Goal: Complete application form: Fill out and submit a form for a specific purpose

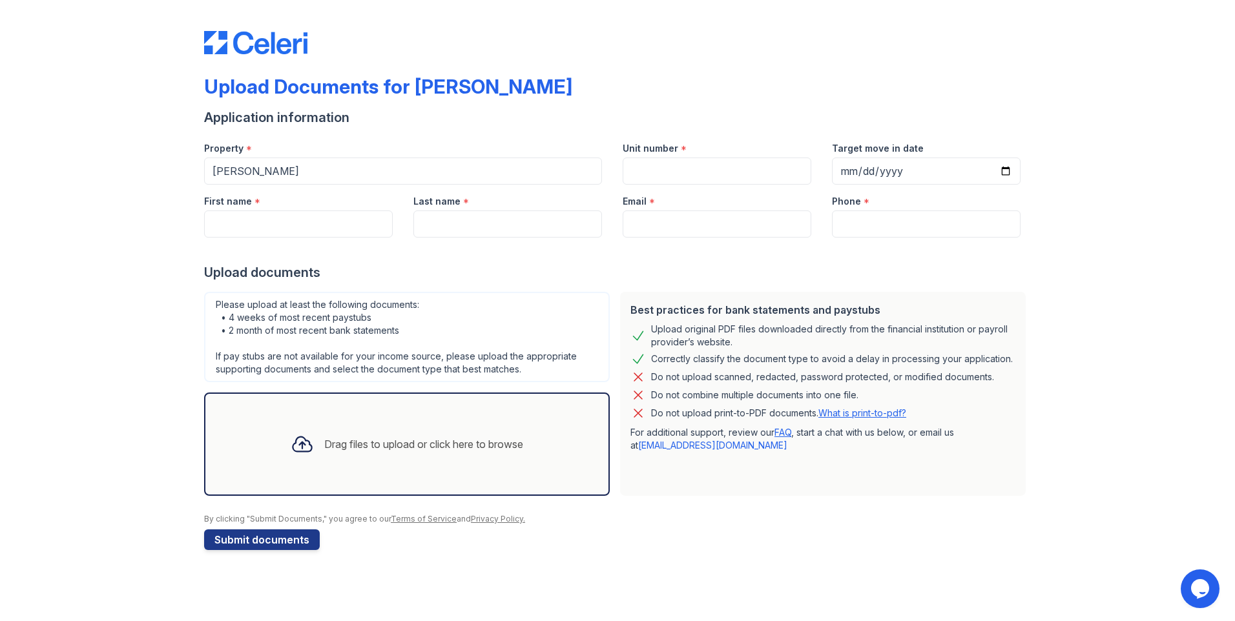
click at [300, 441] on icon at bounding box center [302, 444] width 23 height 23
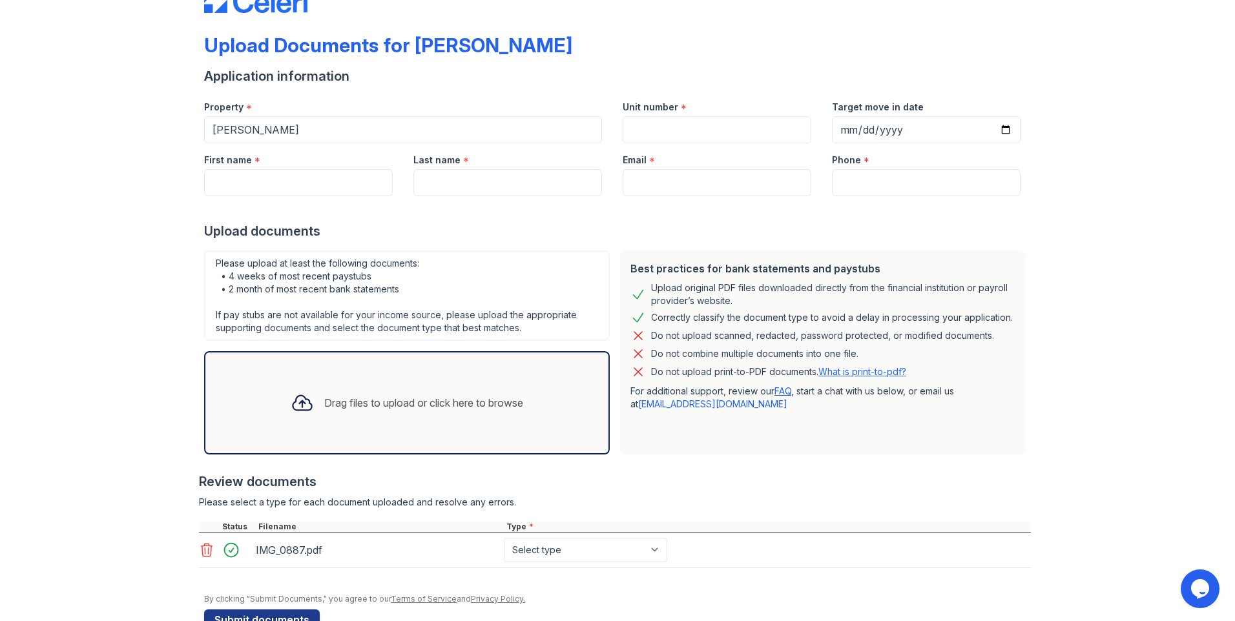
scroll to position [76, 0]
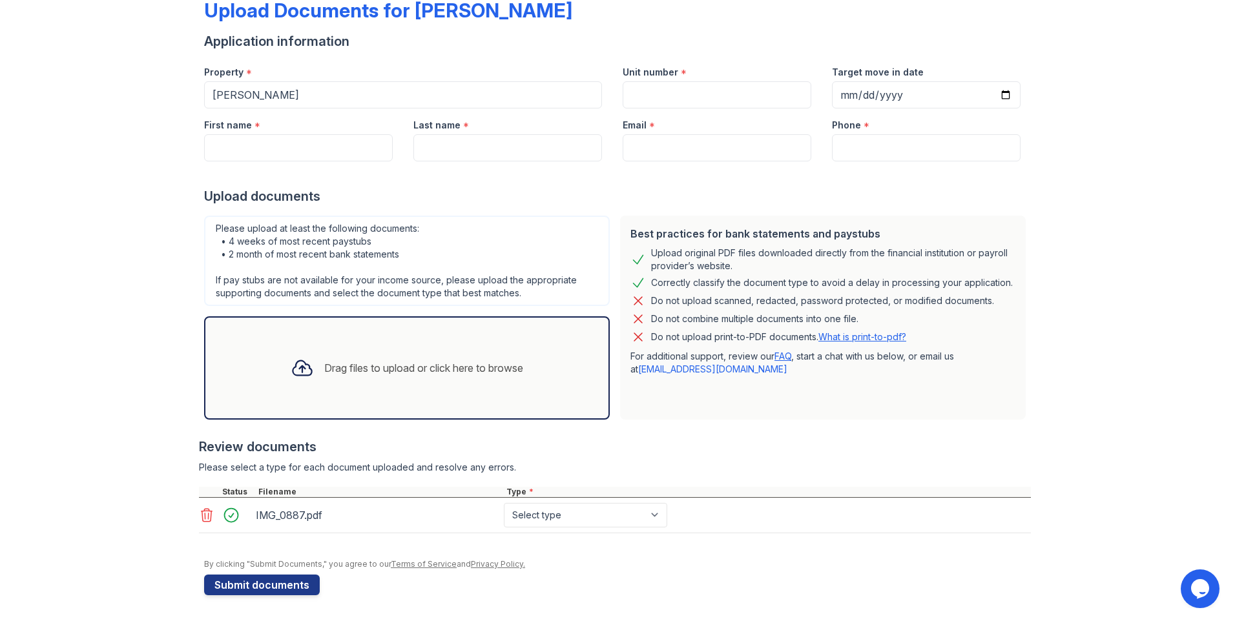
click at [303, 372] on icon at bounding box center [302, 368] width 19 height 15
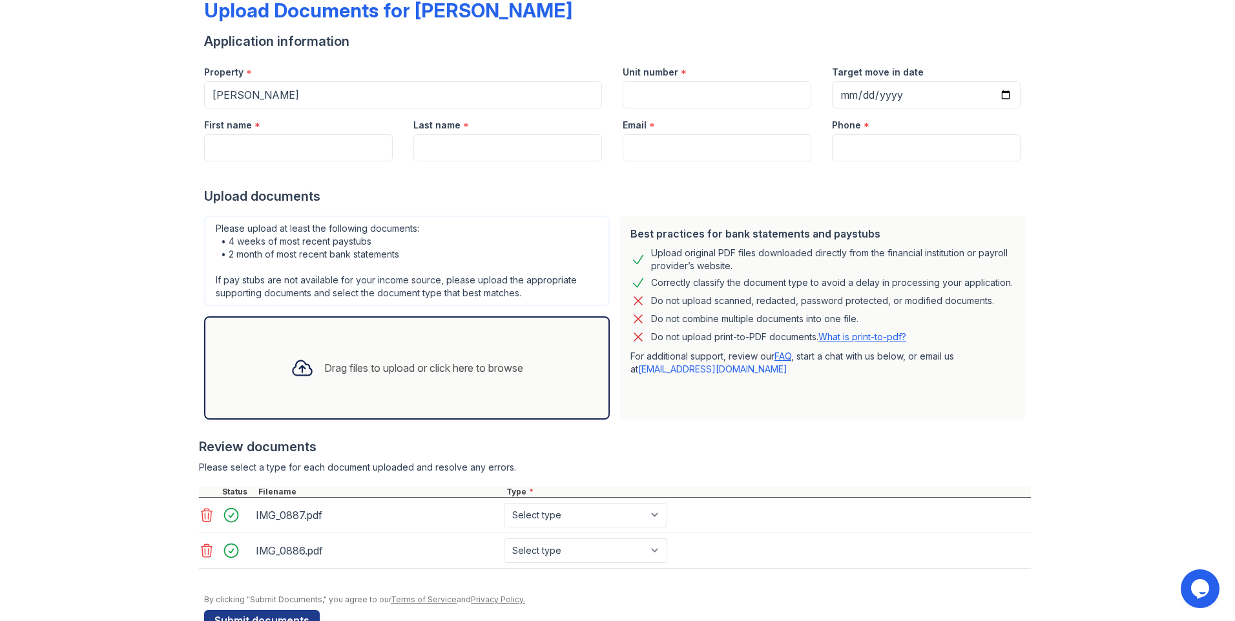
click at [312, 398] on div "Drag files to upload or click here to browse" at bounding box center [407, 367] width 406 height 103
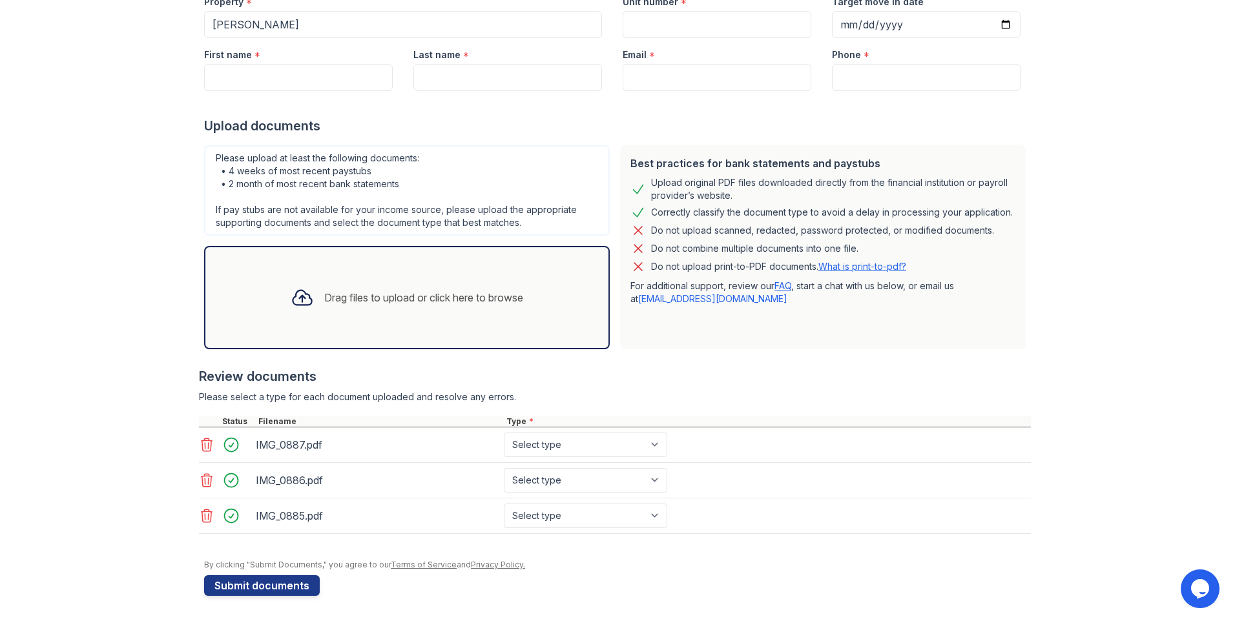
scroll to position [147, 0]
click at [418, 307] on div "Drag files to upload or click here to browse" at bounding box center [406, 297] width 253 height 44
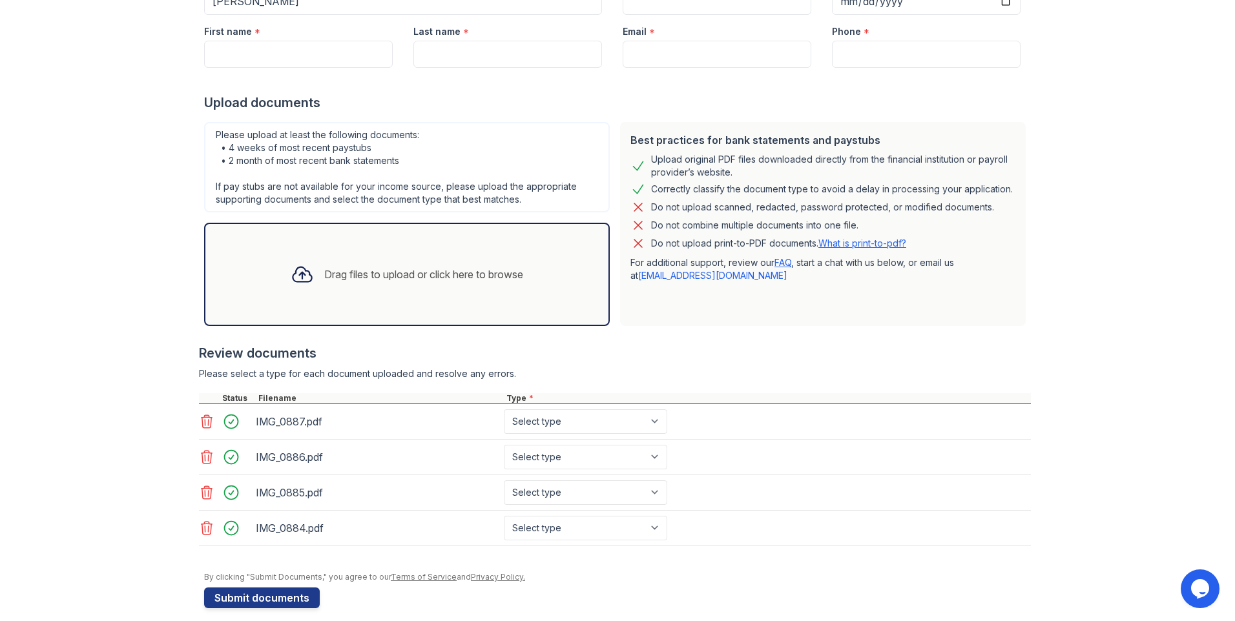
scroll to position [183, 0]
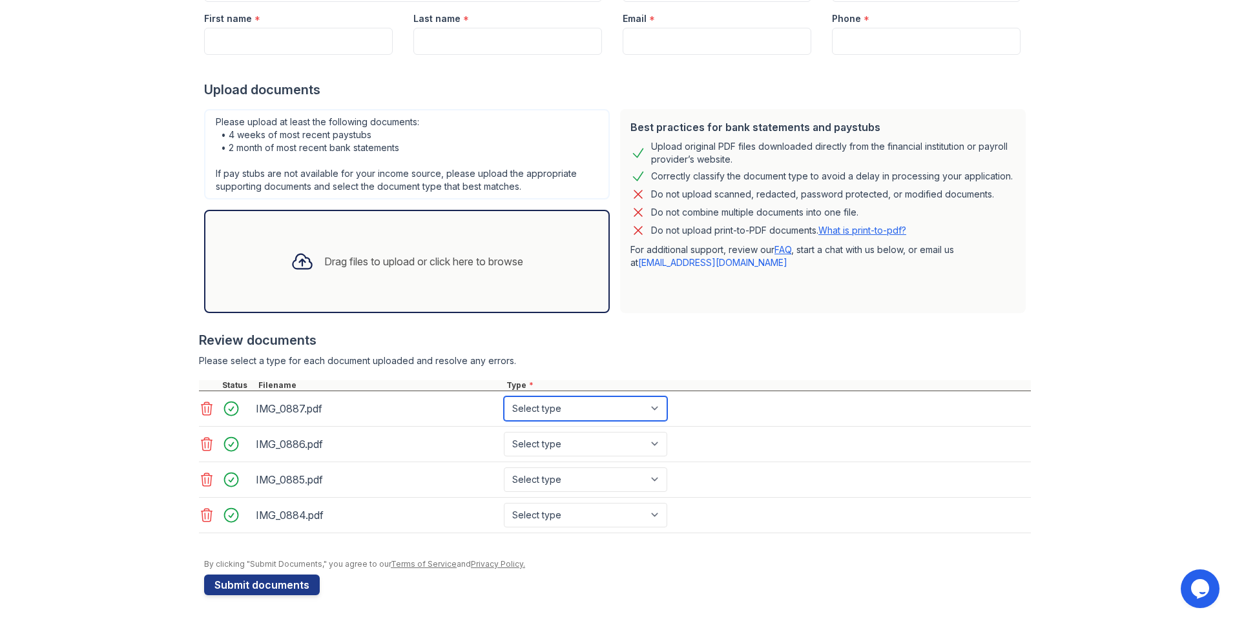
click at [650, 411] on select "Select type Paystub Bank Statement Offer Letter Tax Documents Benefit Award Let…" at bounding box center [585, 409] width 163 height 25
select select "paystub"
click at [504, 397] on select "Select type Paystub Bank Statement Offer Letter Tax Documents Benefit Award Let…" at bounding box center [585, 409] width 163 height 25
click at [582, 451] on select "Select type Paystub Bank Statement Offer Letter Tax Documents Benefit Award Let…" at bounding box center [585, 444] width 163 height 25
select select "paystub"
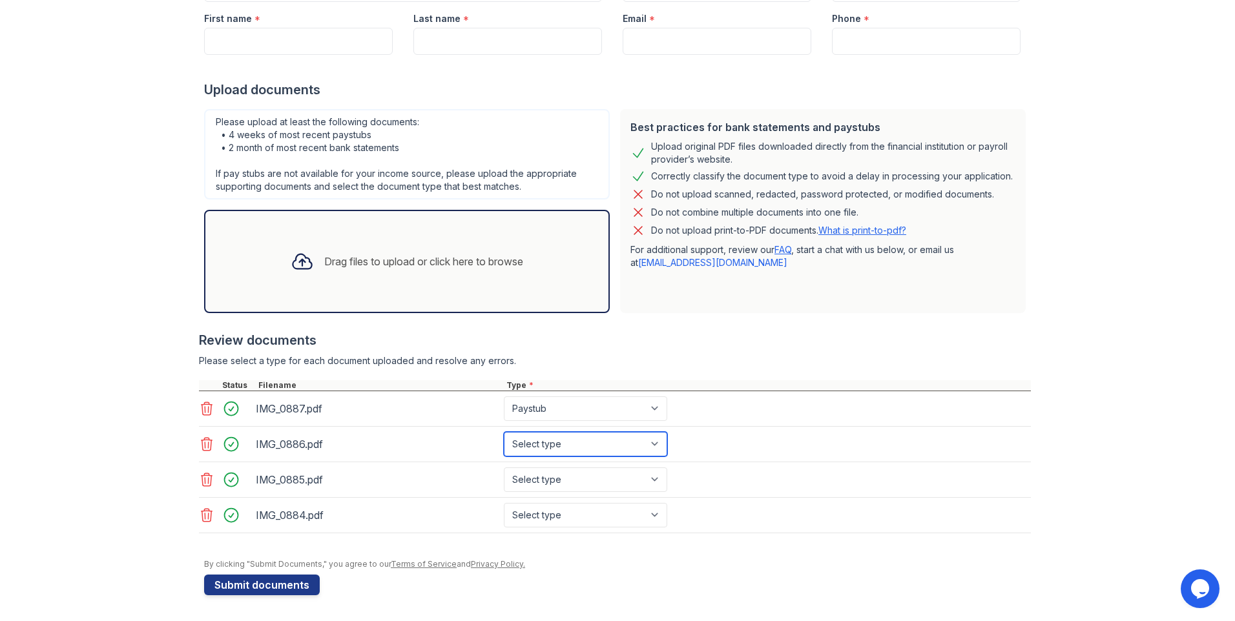
click at [504, 432] on select "Select type Paystub Bank Statement Offer Letter Tax Documents Benefit Award Let…" at bounding box center [585, 444] width 163 height 25
click at [557, 483] on select "Select type Paystub Bank Statement Offer Letter Tax Documents Benefit Award Let…" at bounding box center [585, 480] width 163 height 25
select select "paystub"
click at [504, 468] on select "Select type Paystub Bank Statement Offer Letter Tax Documents Benefit Award Let…" at bounding box center [585, 480] width 163 height 25
click at [551, 515] on select "Select type Paystub Bank Statement Offer Letter Tax Documents Benefit Award Let…" at bounding box center [585, 515] width 163 height 25
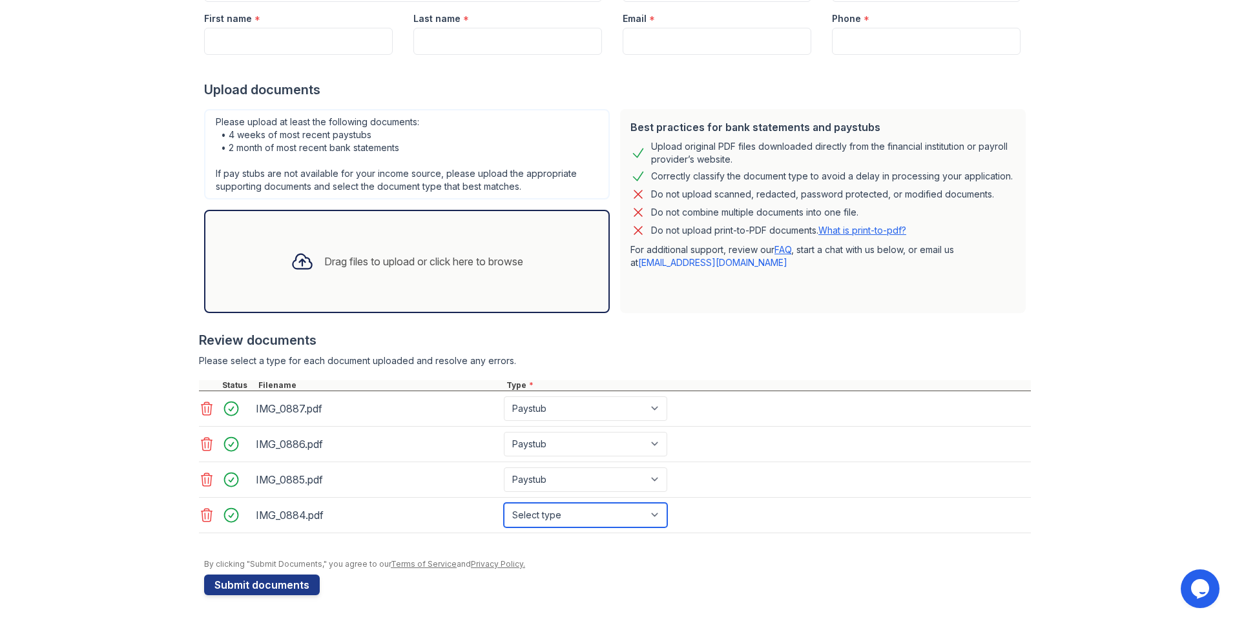
select select "paystub"
click at [504, 503] on select "Select type Paystub Bank Statement Offer Letter Tax Documents Benefit Award Let…" at bounding box center [585, 515] width 163 height 25
click at [449, 265] on div "Drag files to upload or click here to browse" at bounding box center [423, 261] width 199 height 15
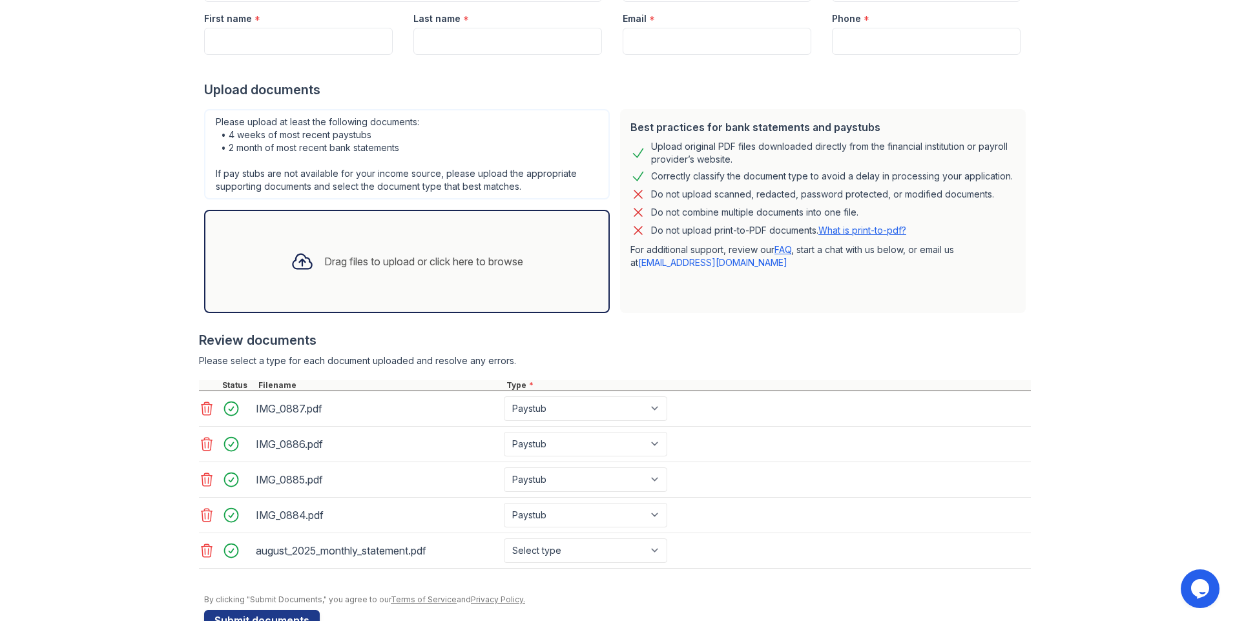
click at [343, 281] on div "Drag files to upload or click here to browse" at bounding box center [406, 262] width 253 height 44
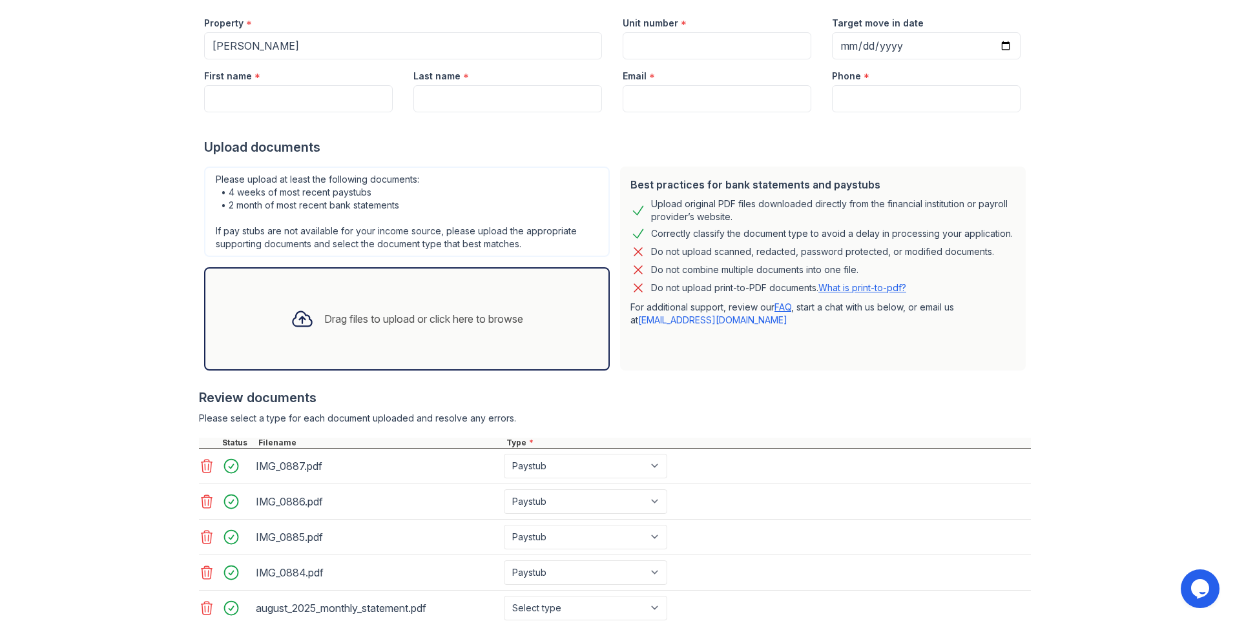
scroll to position [0, 0]
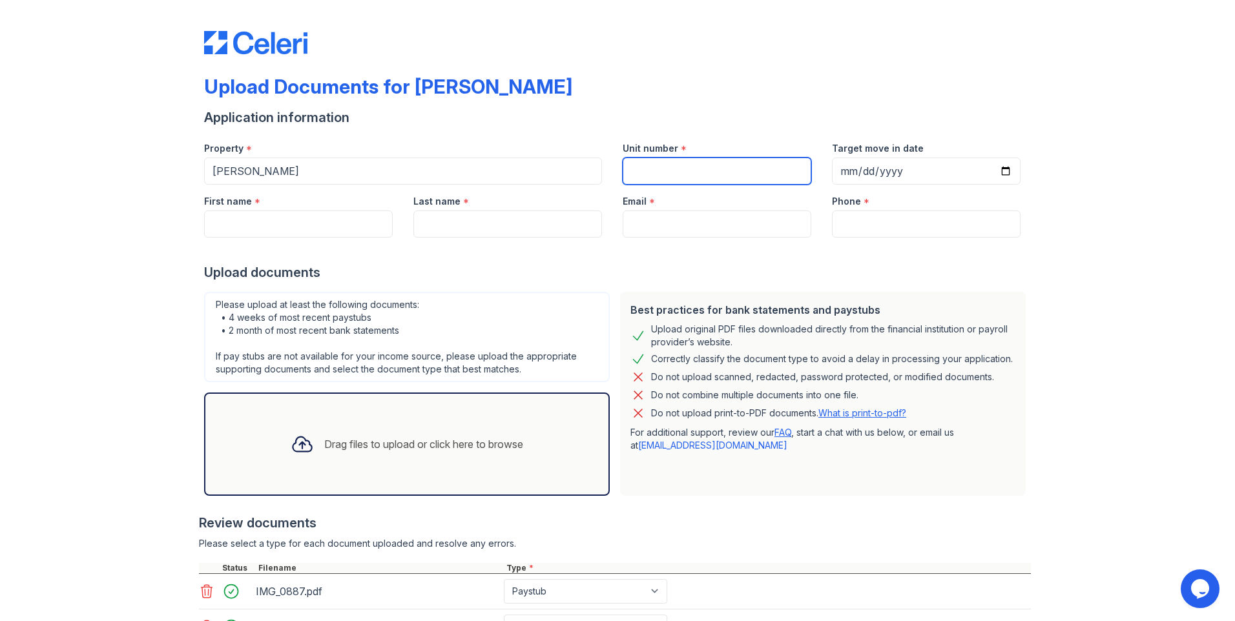
click at [641, 170] on input "Unit number" at bounding box center [717, 171] width 189 height 27
type input "0"
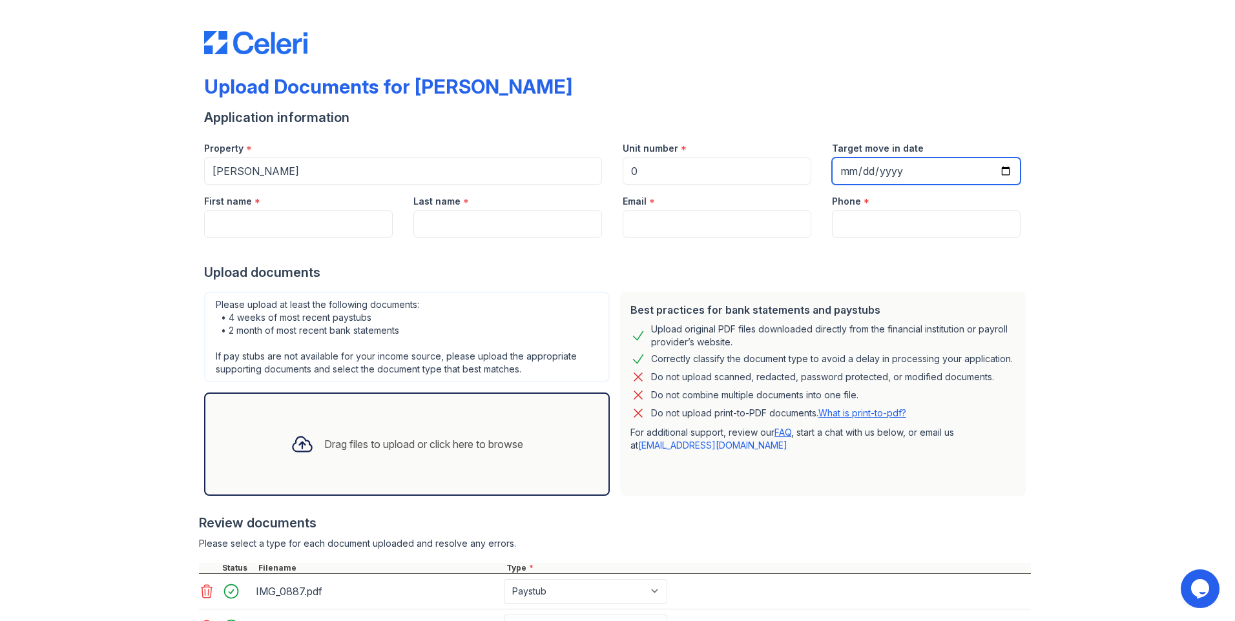
click at [997, 172] on input "Target move in date" at bounding box center [926, 171] width 189 height 27
type input "[DATE]"
click at [263, 222] on input "First name" at bounding box center [298, 224] width 189 height 27
type input "[PERSON_NAME]"
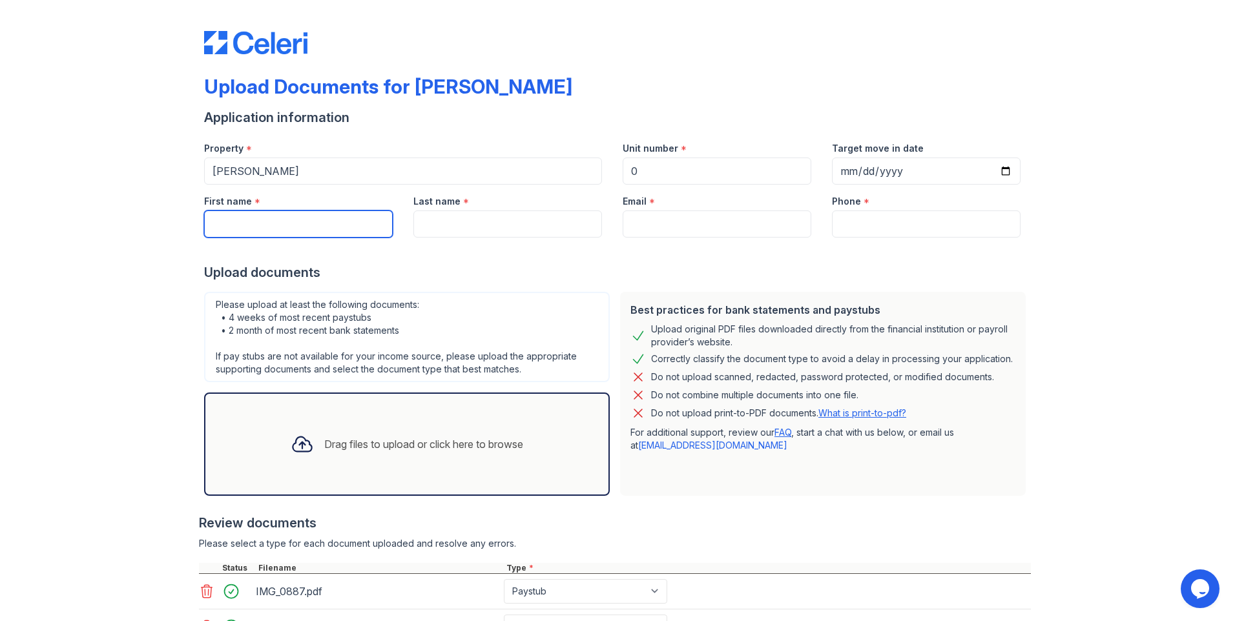
type input "[EMAIL_ADDRESS][DOMAIN_NAME]"
type input "2022475608"
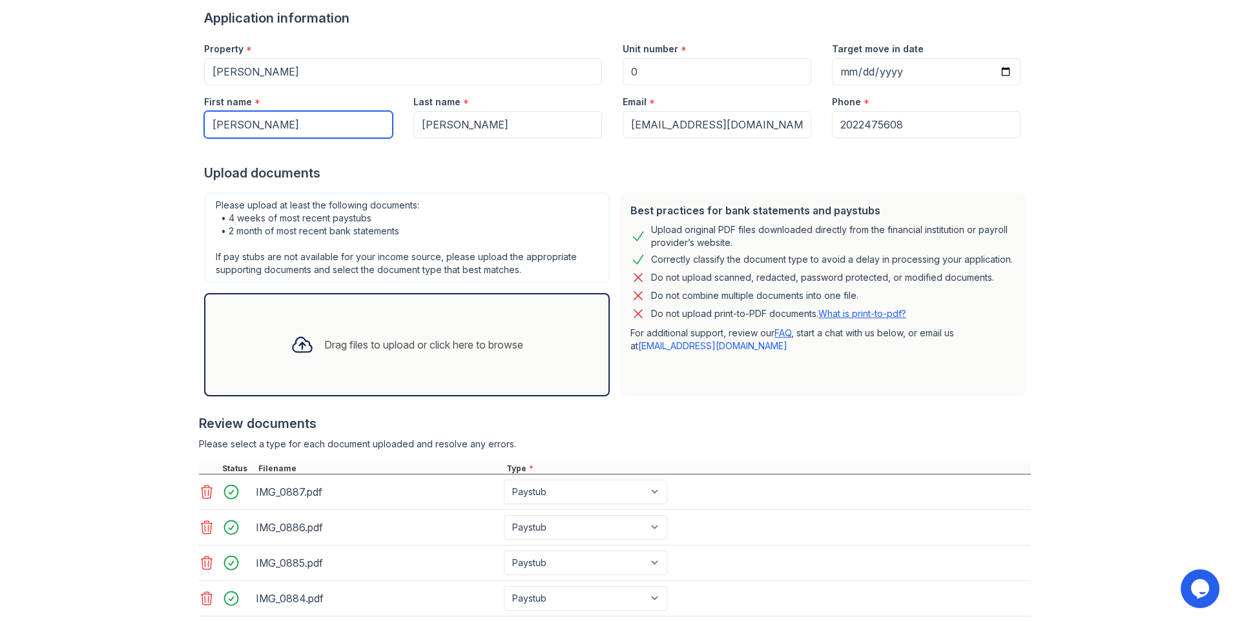
scroll to position [254, 0]
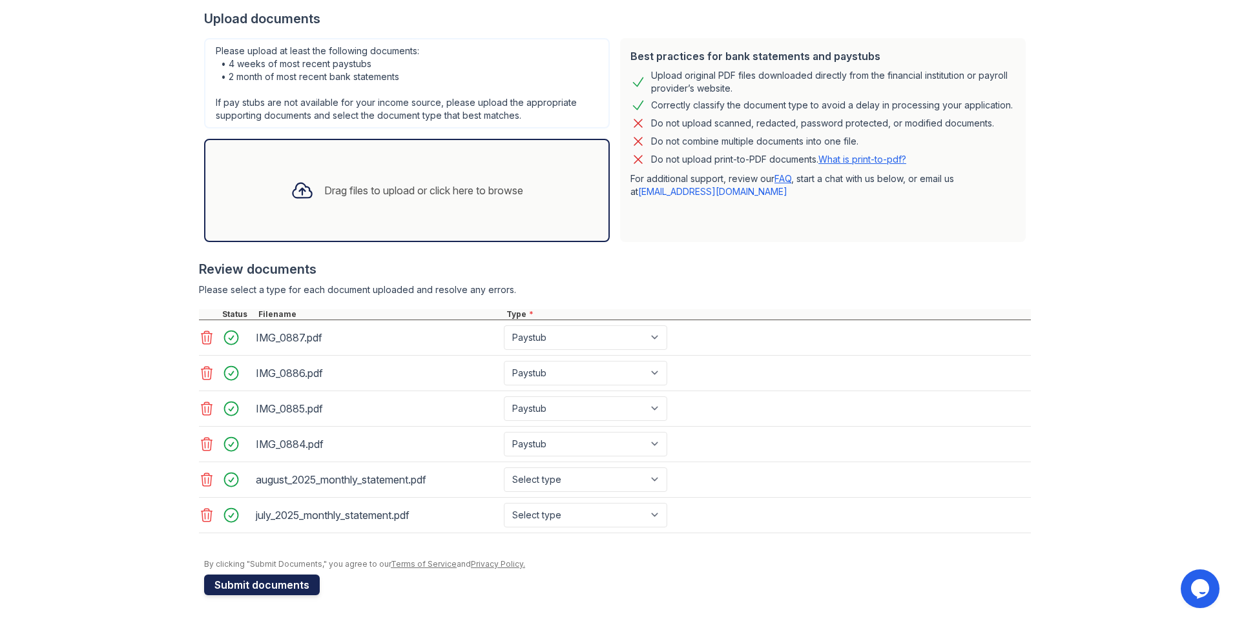
click at [267, 581] on button "Submit documents" at bounding box center [262, 585] width 116 height 21
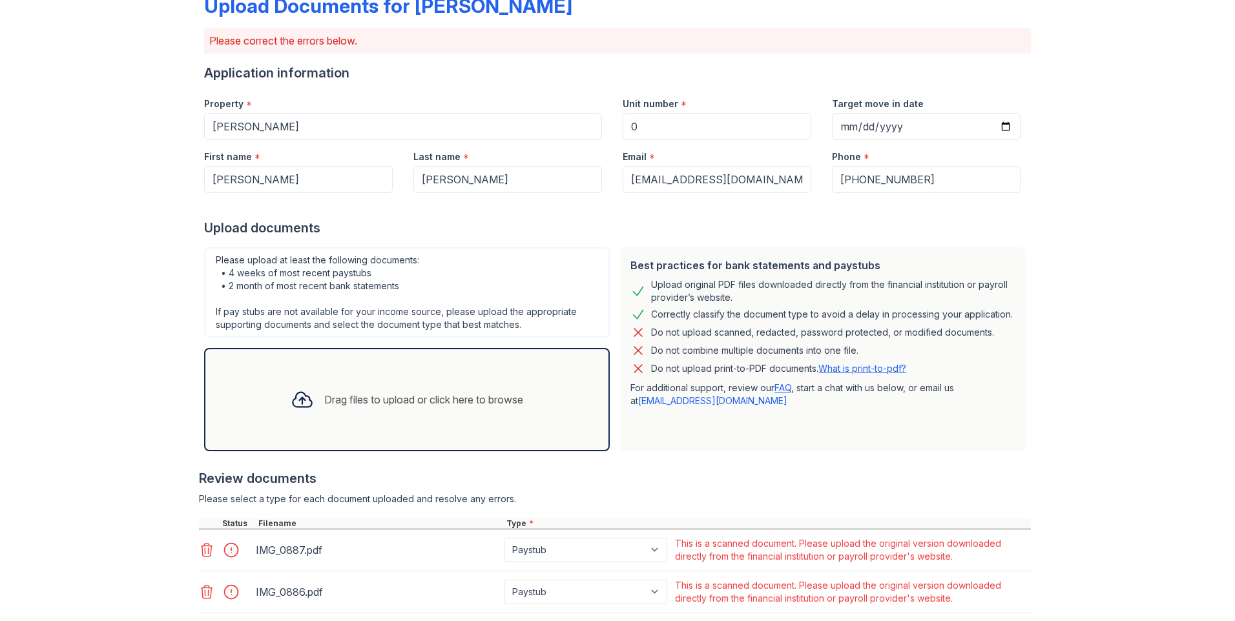
scroll to position [323, 0]
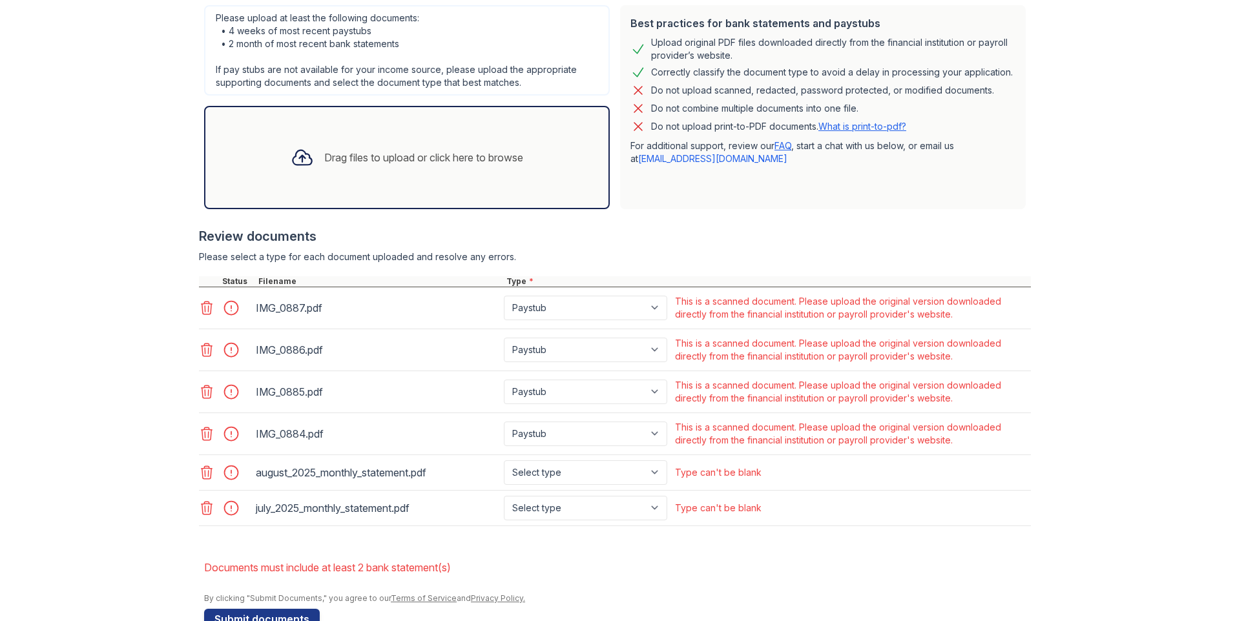
click at [366, 180] on div "Drag files to upload or click here to browse" at bounding box center [407, 157] width 406 height 103
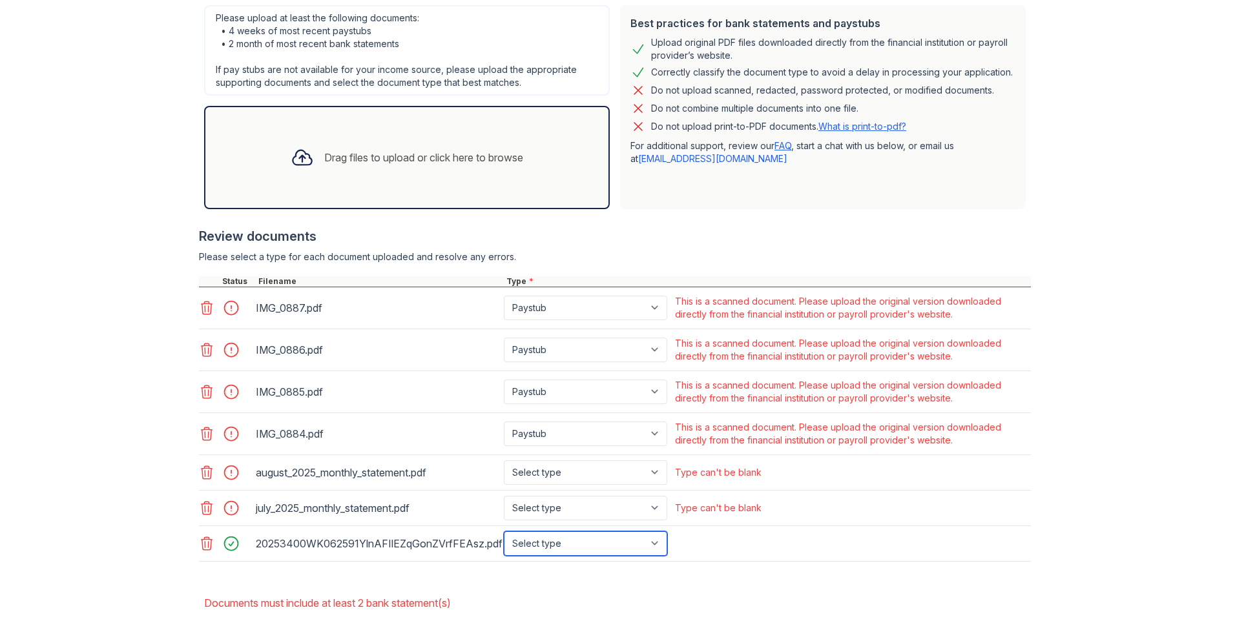
click at [643, 544] on select "Select type Paystub Bank Statement Offer Letter Tax Documents Benefit Award Let…" at bounding box center [585, 543] width 163 height 25
select select "paystub"
click at [504, 531] on select "Select type Paystub Bank Statement Offer Letter Tax Documents Benefit Award Let…" at bounding box center [585, 543] width 163 height 25
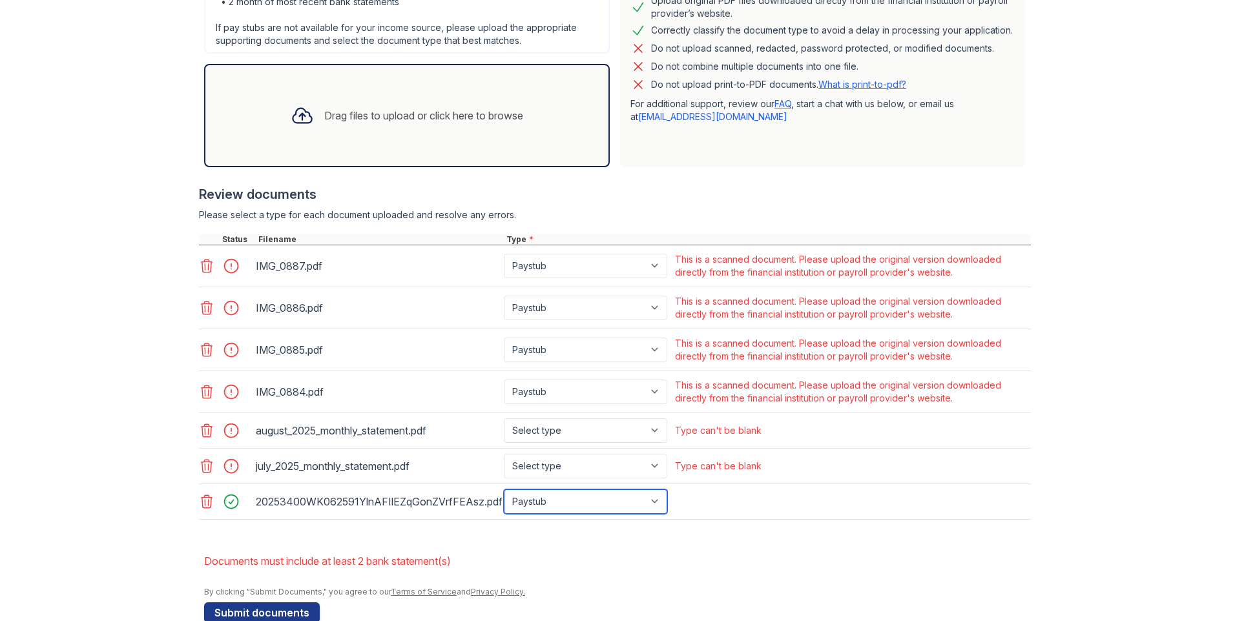
scroll to position [387, 0]
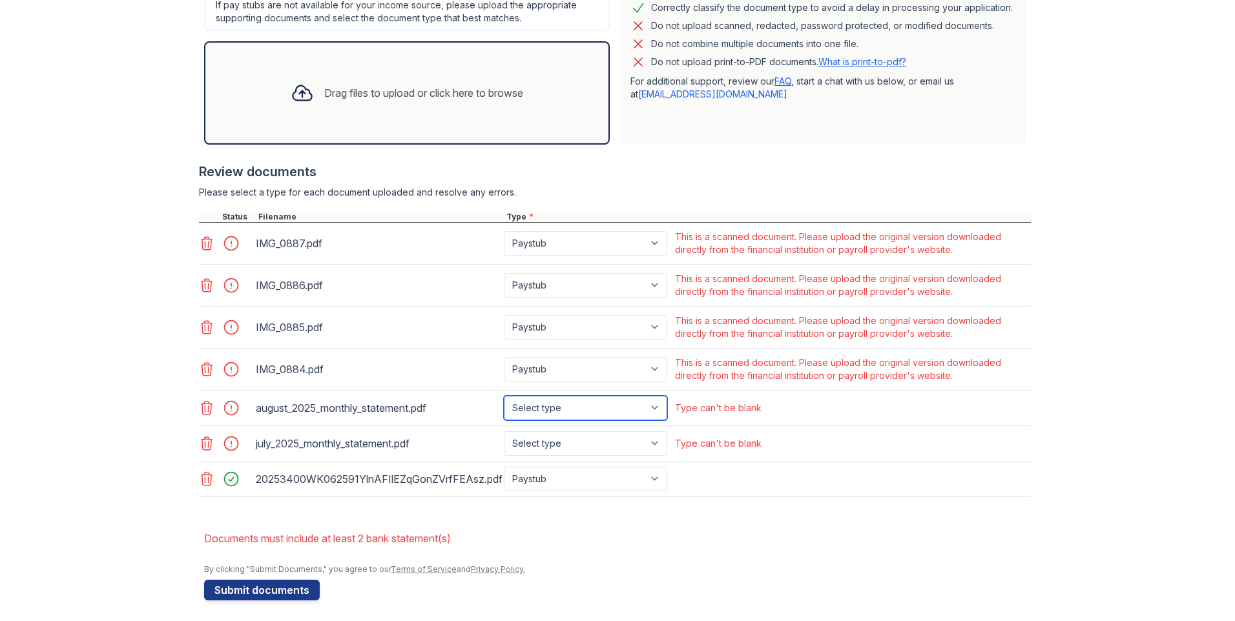
click at [659, 410] on select "Select type Paystub Bank Statement Offer Letter Tax Documents Benefit Award Let…" at bounding box center [585, 408] width 163 height 25
select select "bank_statement"
click at [504, 396] on select "Select type Paystub Bank Statement Offer Letter Tax Documents Benefit Award Let…" at bounding box center [585, 408] width 163 height 25
click at [646, 444] on select "Select type Paystub Bank Statement Offer Letter Tax Documents Benefit Award Let…" at bounding box center [585, 443] width 163 height 25
select select "bank_statement"
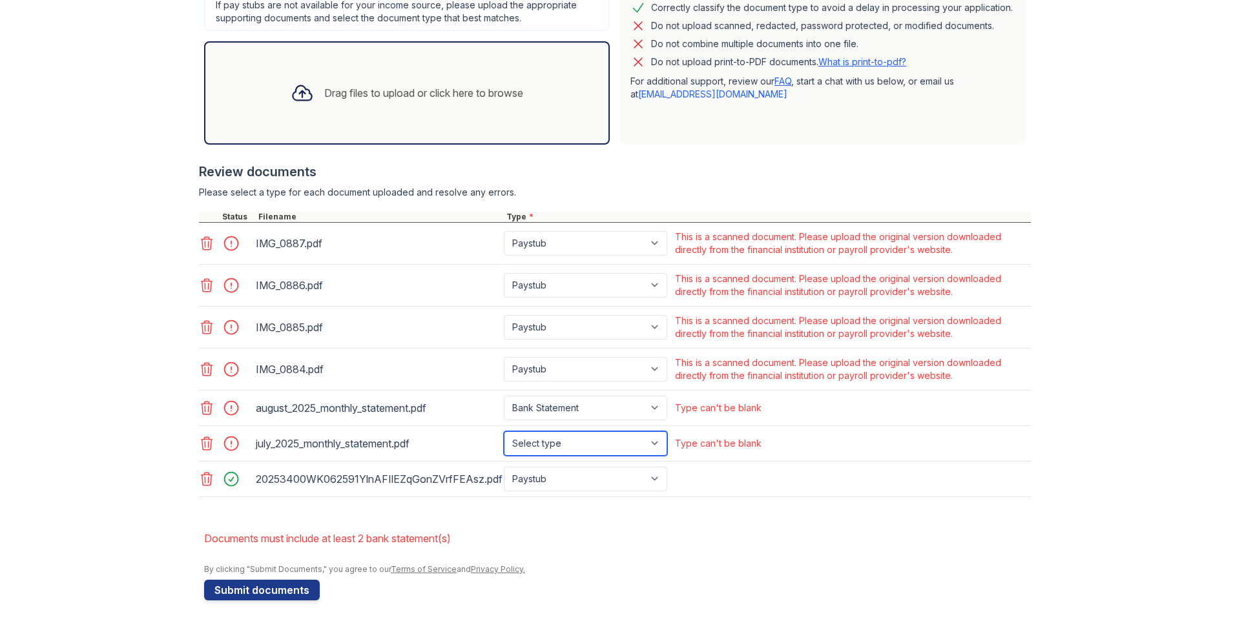
click at [504, 431] on select "Select type Paystub Bank Statement Offer Letter Tax Documents Benefit Award Let…" at bounding box center [585, 443] width 163 height 25
click at [260, 582] on button "Submit documents" at bounding box center [262, 590] width 116 height 21
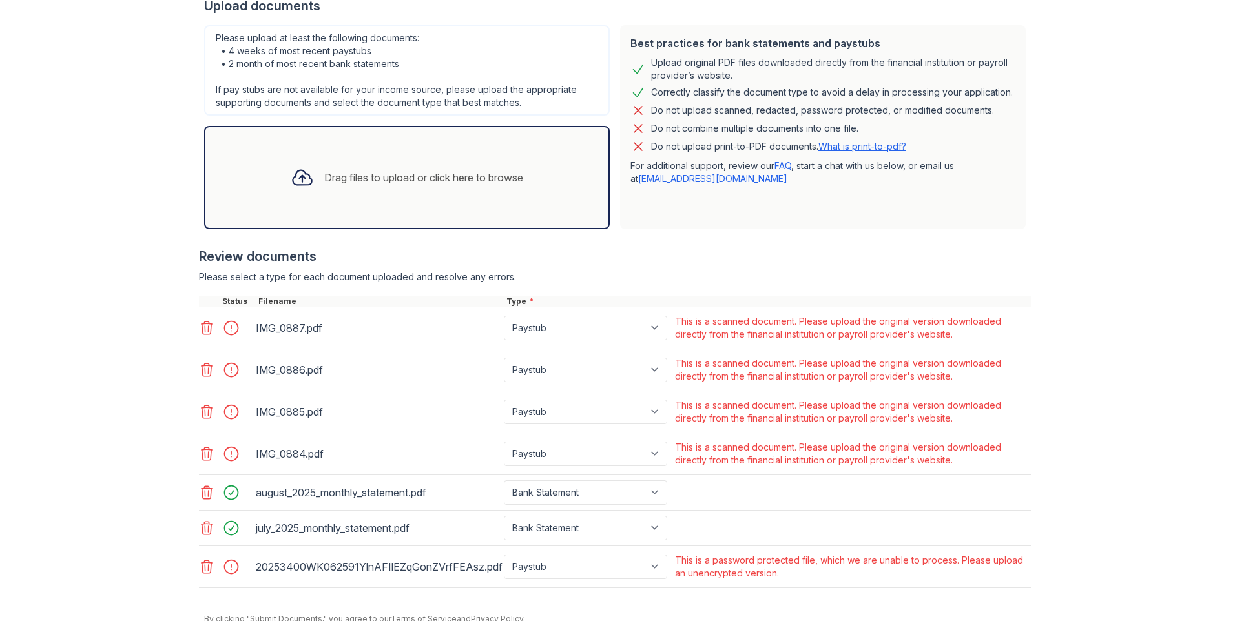
scroll to position [358, 0]
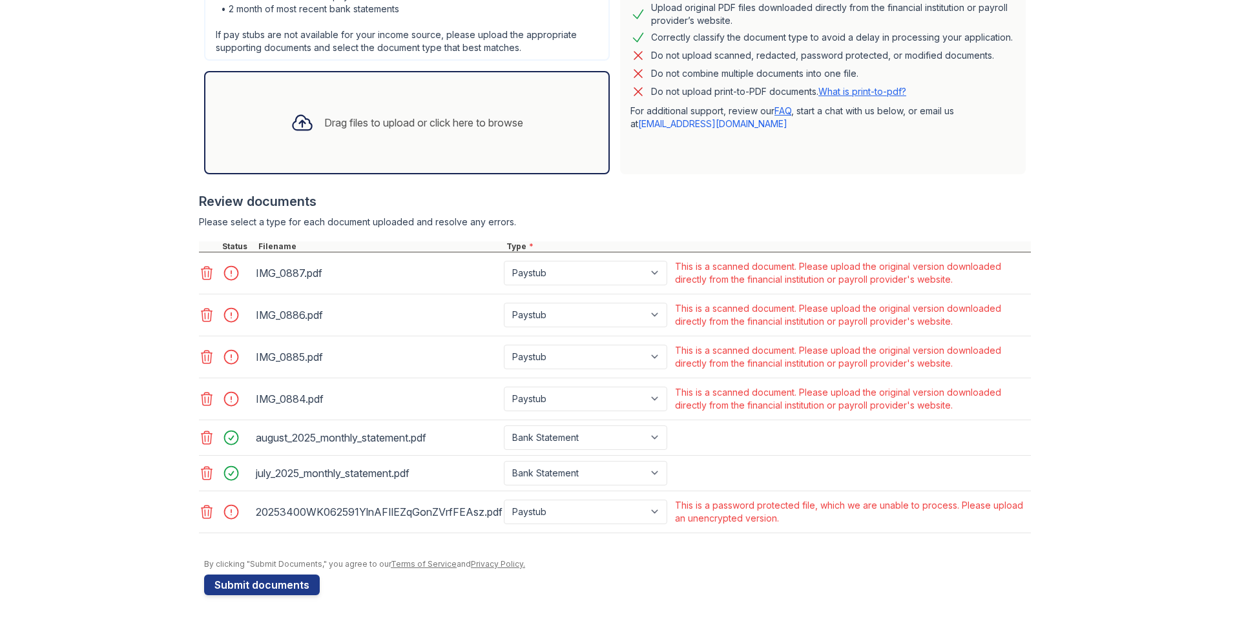
click at [207, 403] on icon at bounding box center [206, 398] width 15 height 15
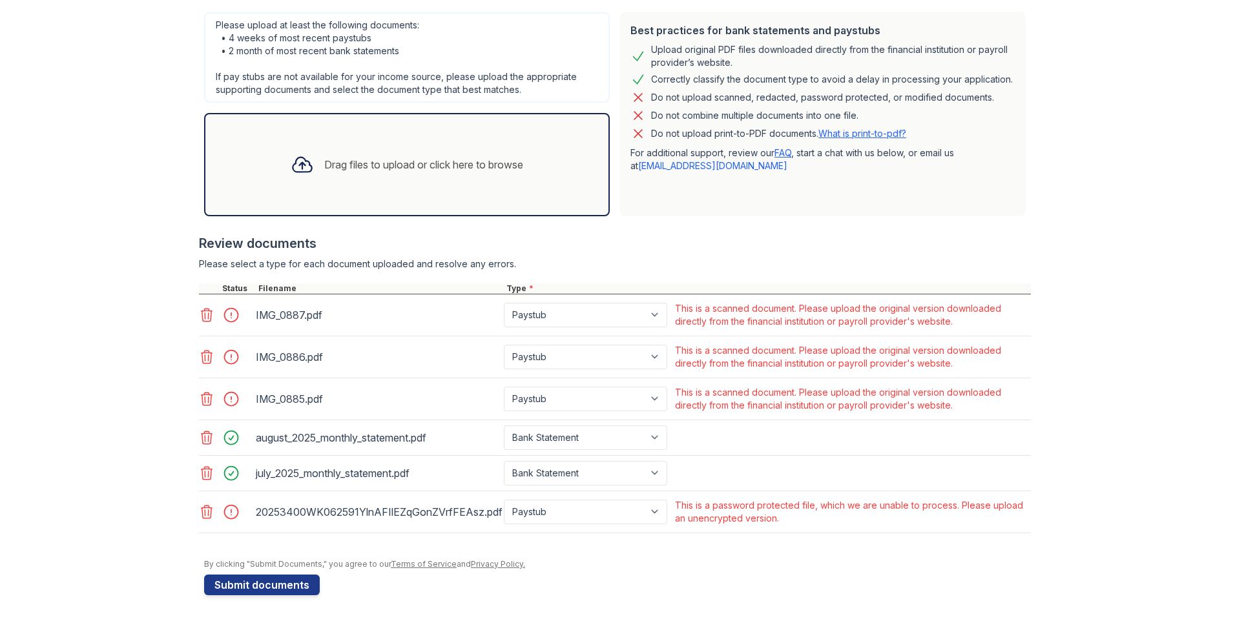
scroll to position [316, 0]
click at [201, 315] on icon at bounding box center [206, 315] width 11 height 13
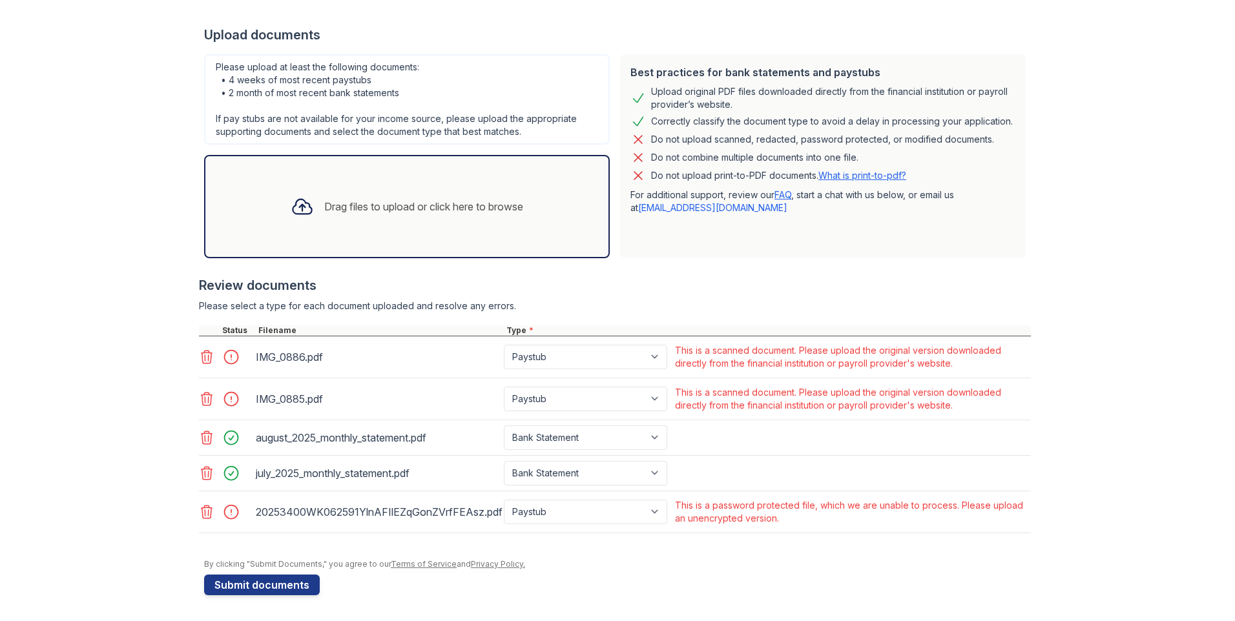
scroll to position [274, 0]
click at [200, 358] on icon at bounding box center [206, 356] width 15 height 15
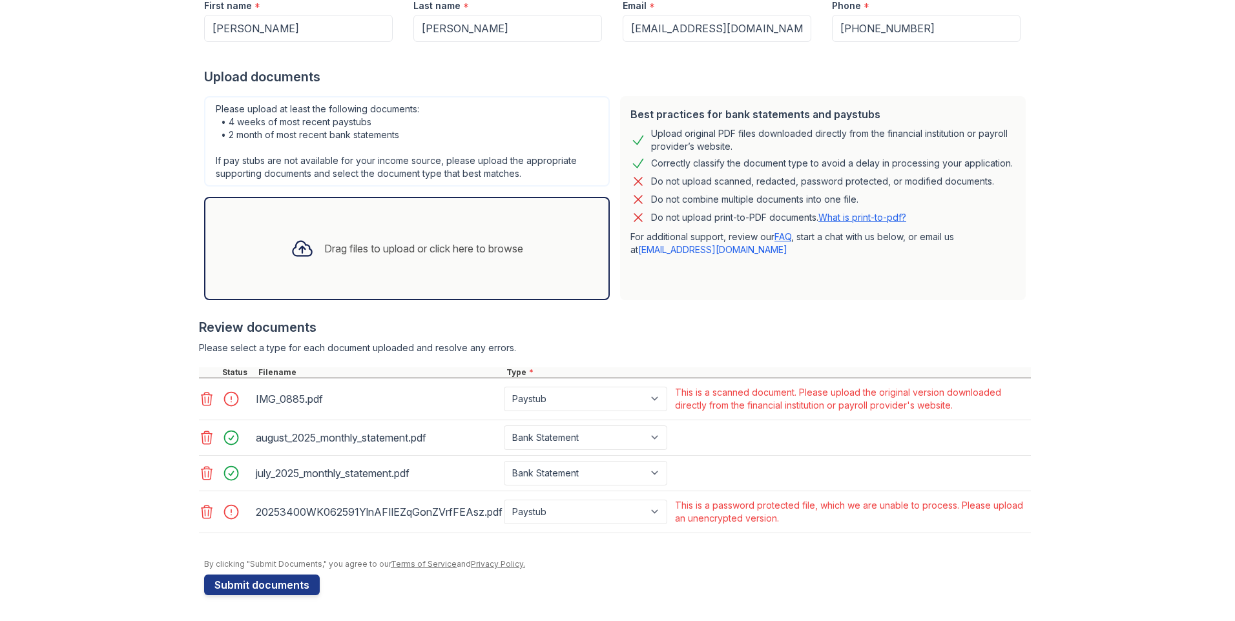
scroll to position [232, 0]
click at [202, 407] on div at bounding box center [208, 399] width 18 height 18
click at [202, 402] on icon at bounding box center [206, 398] width 15 height 15
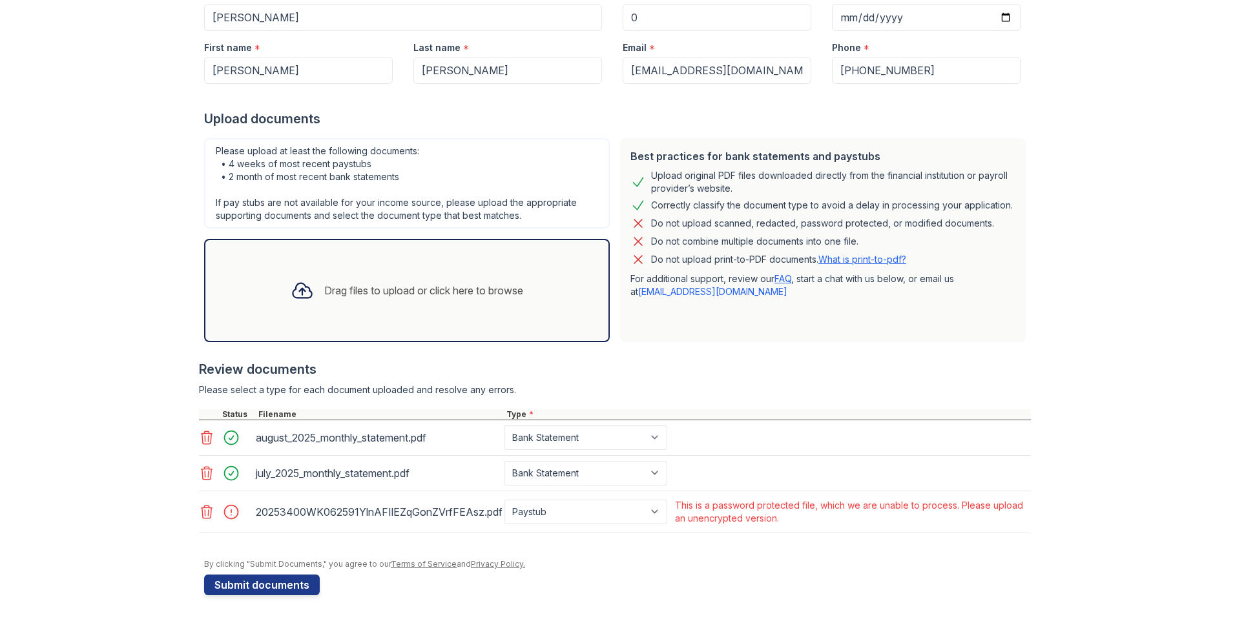
click at [344, 301] on div "Drag files to upload or click here to browse" at bounding box center [406, 291] width 253 height 44
click at [199, 511] on icon at bounding box center [206, 511] width 15 height 15
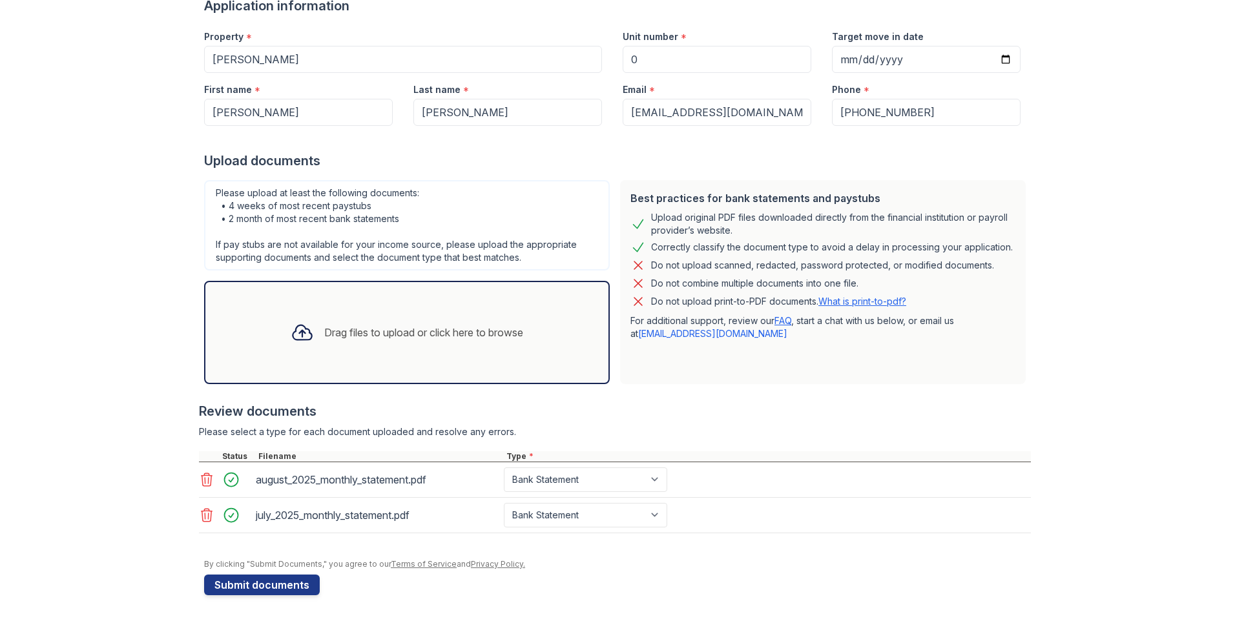
click at [380, 369] on div "Drag files to upload or click here to browse" at bounding box center [407, 332] width 406 height 103
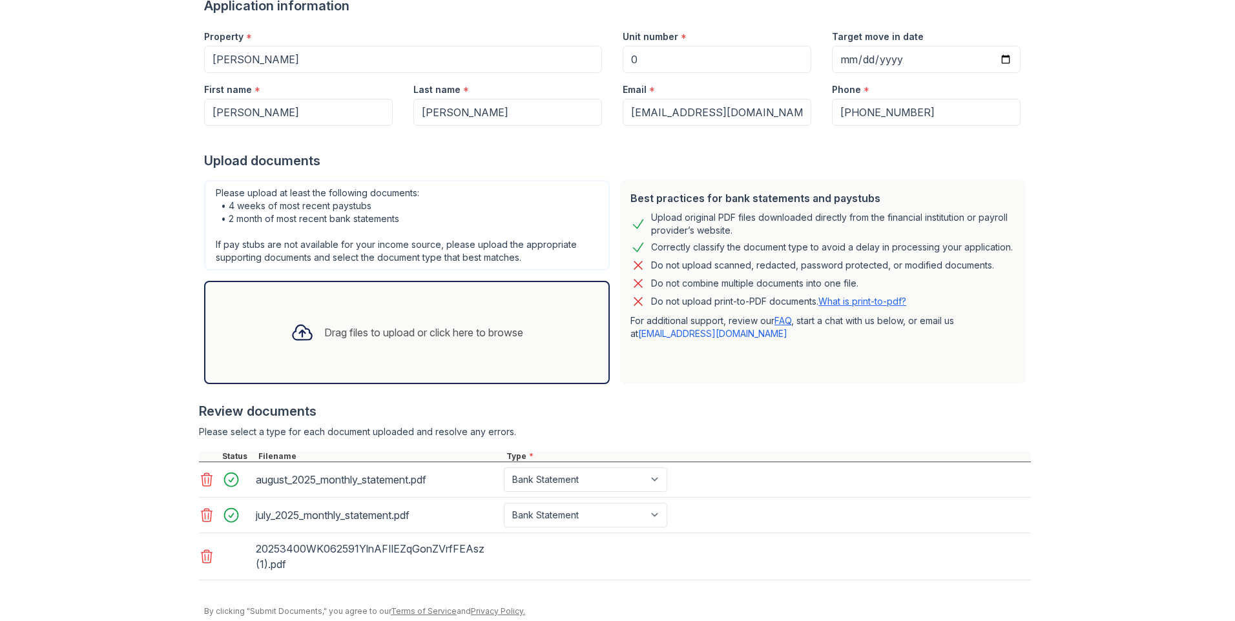
scroll to position [190, 0]
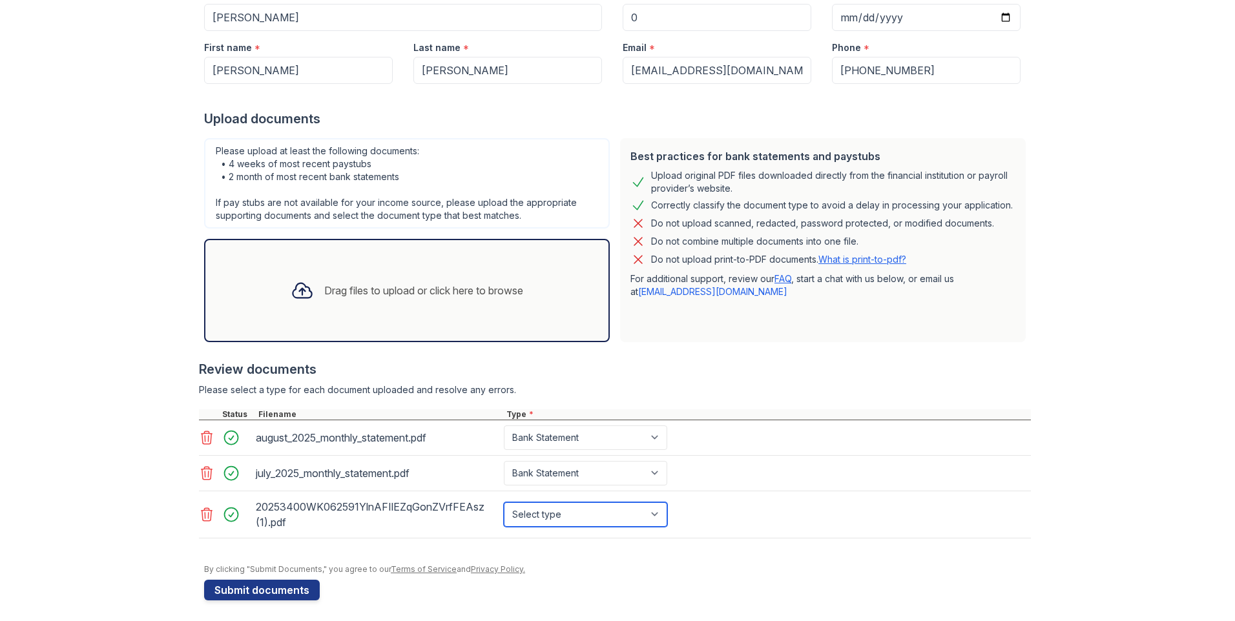
click at [623, 516] on select "Select type Paystub Bank Statement Offer Letter Tax Documents Benefit Award Let…" at bounding box center [585, 514] width 163 height 25
select select "paystub"
click at [504, 502] on select "Select type Paystub Bank Statement Offer Letter Tax Documents Benefit Award Let…" at bounding box center [585, 514] width 163 height 25
click at [263, 590] on button "Submit documents" at bounding box center [262, 590] width 116 height 21
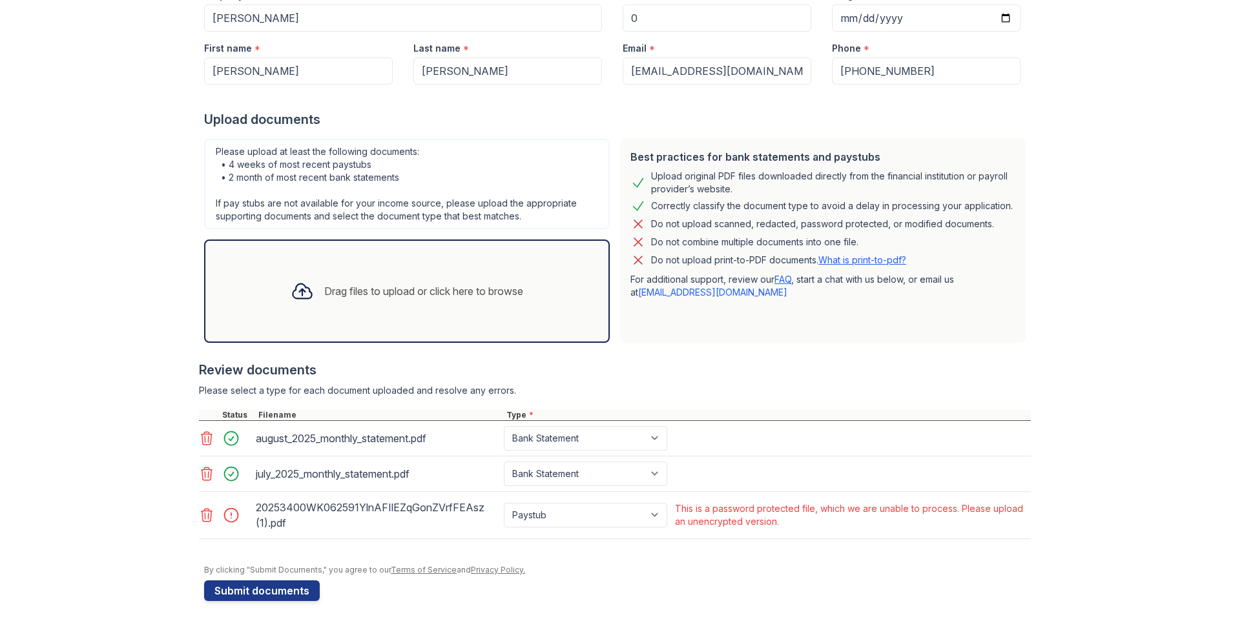
scroll to position [195, 0]
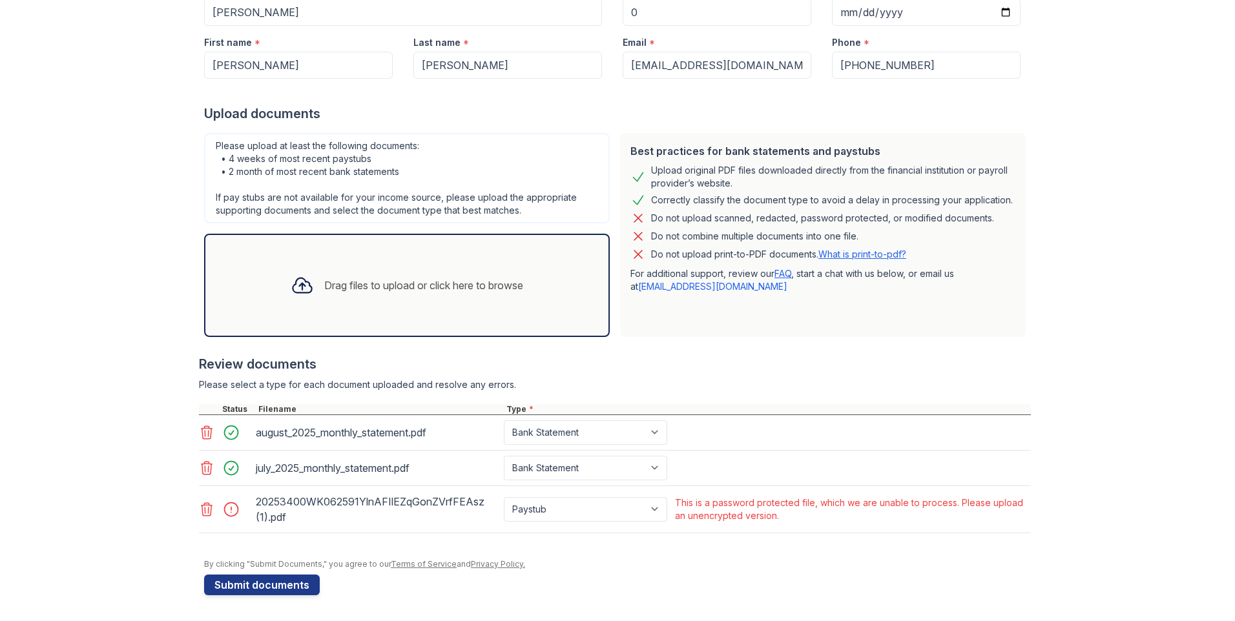
click at [227, 509] on div at bounding box center [235, 509] width 36 height 18
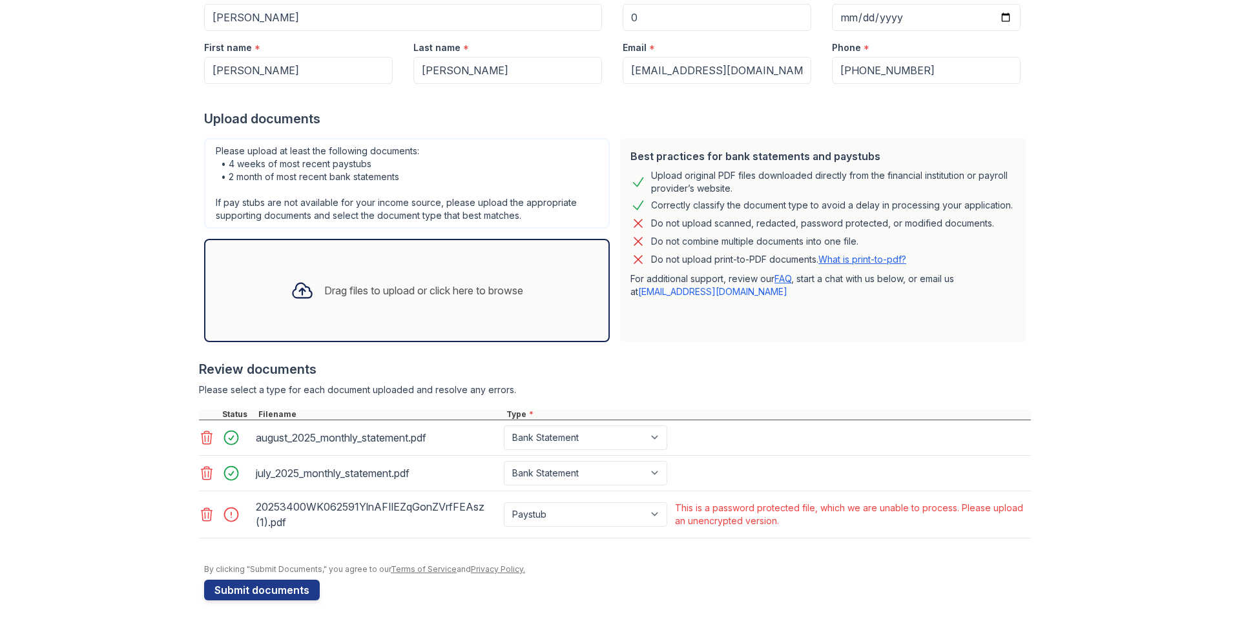
scroll to position [194, 0]
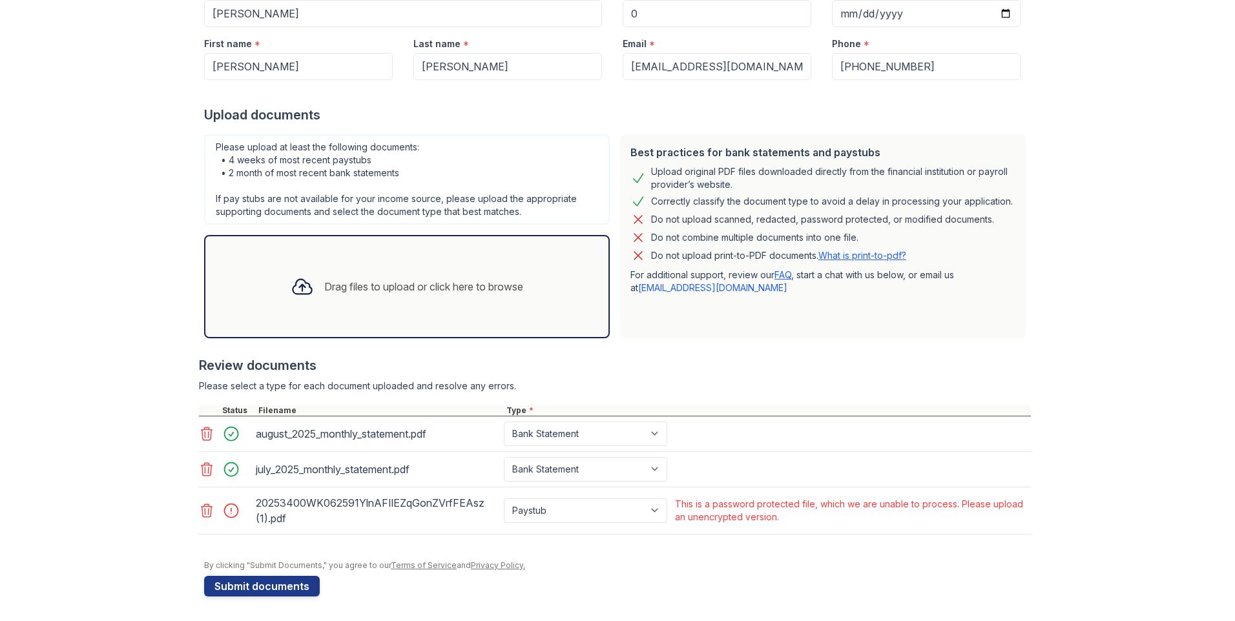
click at [373, 305] on div "Drag files to upload or click here to browse" at bounding box center [406, 287] width 253 height 44
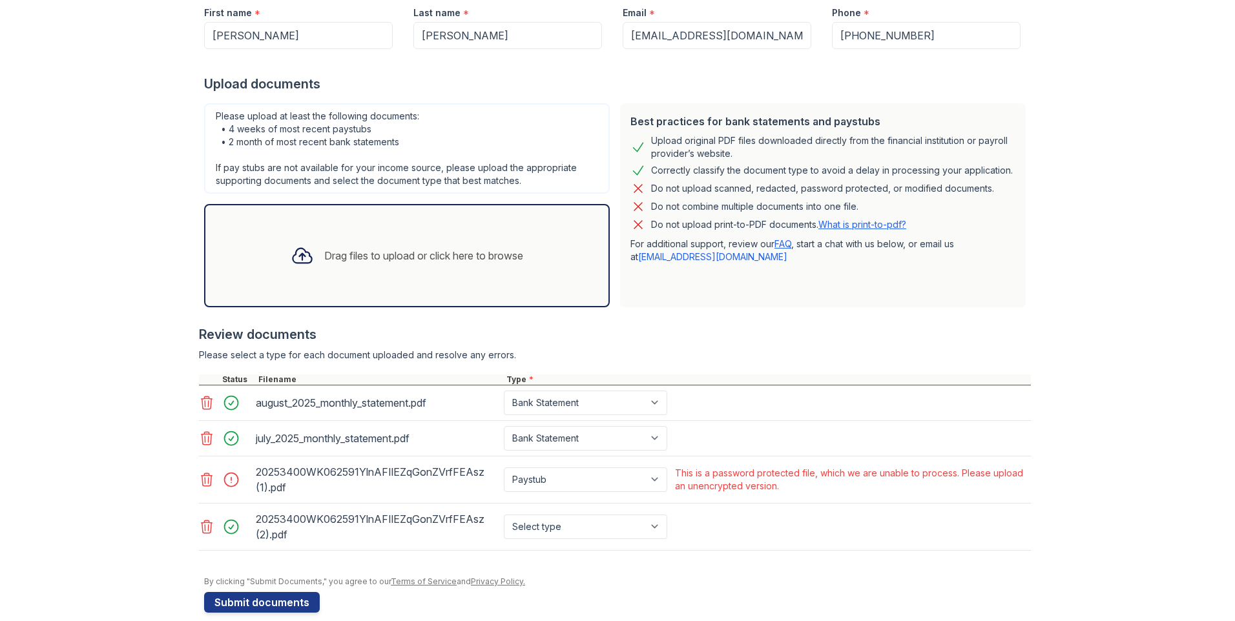
scroll to position [242, 0]
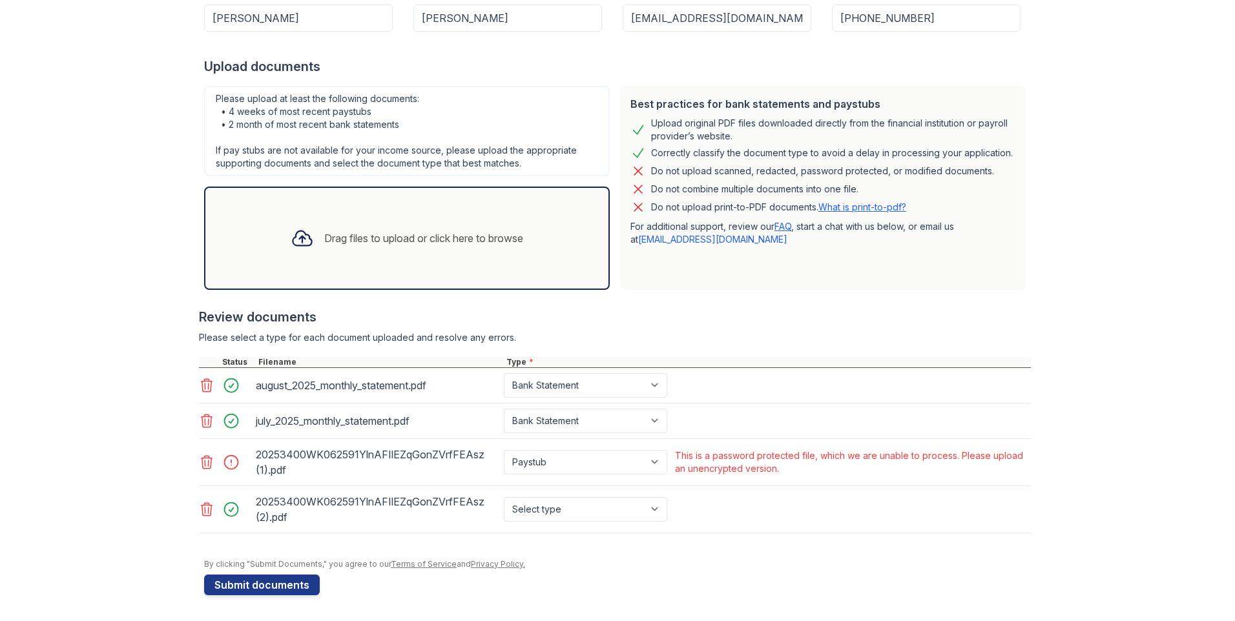
click at [203, 465] on icon at bounding box center [206, 462] width 15 height 15
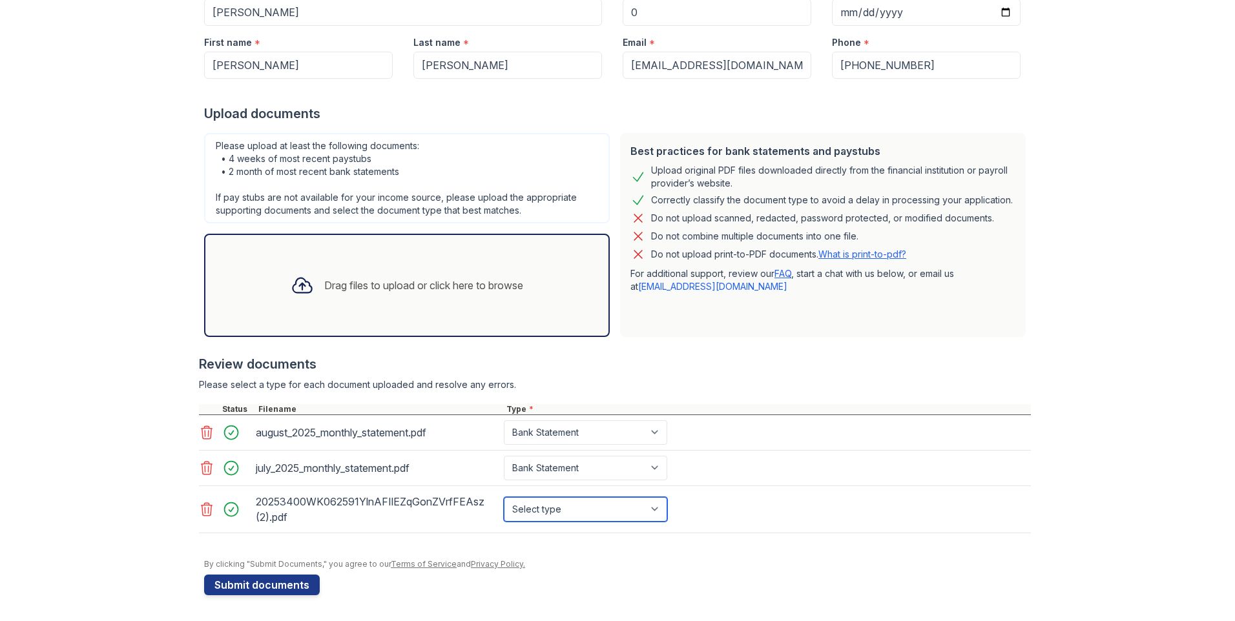
click at [634, 514] on select "Select type Paystub Bank Statement Offer Letter Tax Documents Benefit Award Let…" at bounding box center [585, 509] width 163 height 25
select select "paystub"
click at [504, 497] on select "Select type Paystub Bank Statement Offer Letter Tax Documents Benefit Award Let…" at bounding box center [585, 509] width 163 height 25
click at [300, 584] on button "Submit documents" at bounding box center [262, 585] width 116 height 21
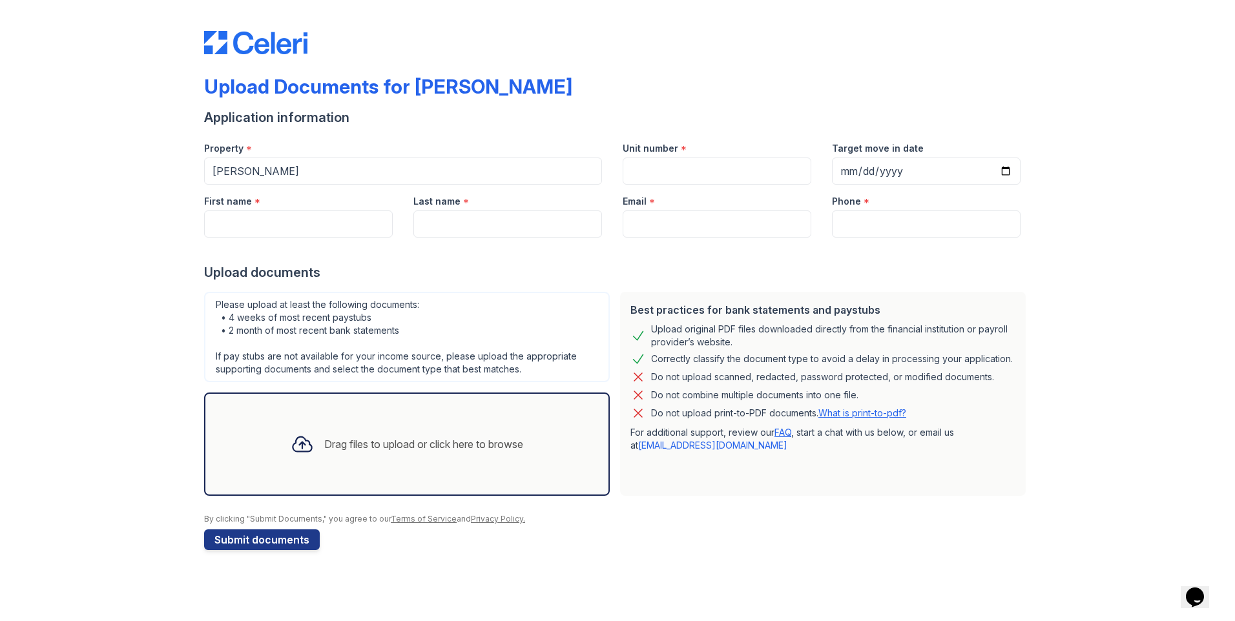
click at [386, 448] on div "Drag files to upload or click here to browse" at bounding box center [423, 444] width 199 height 15
click at [283, 227] on input "First name" at bounding box center [298, 224] width 189 height 27
type input "[PERSON_NAME]"
type input "[EMAIL_ADDRESS][DOMAIN_NAME]"
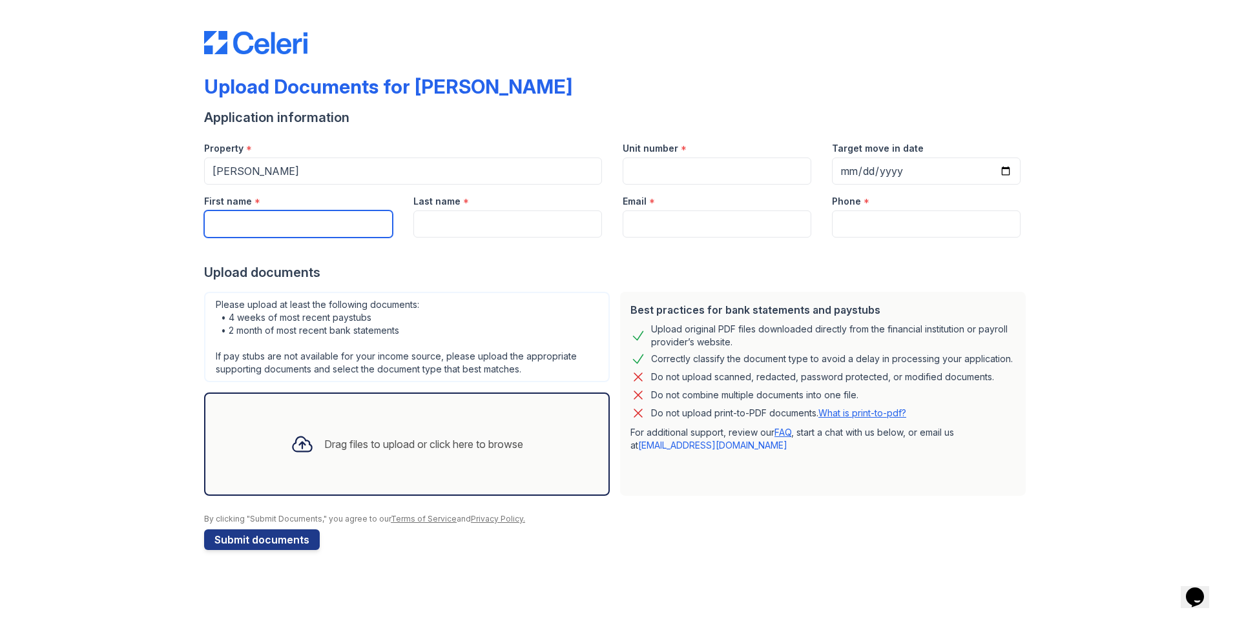
type input "2022475608"
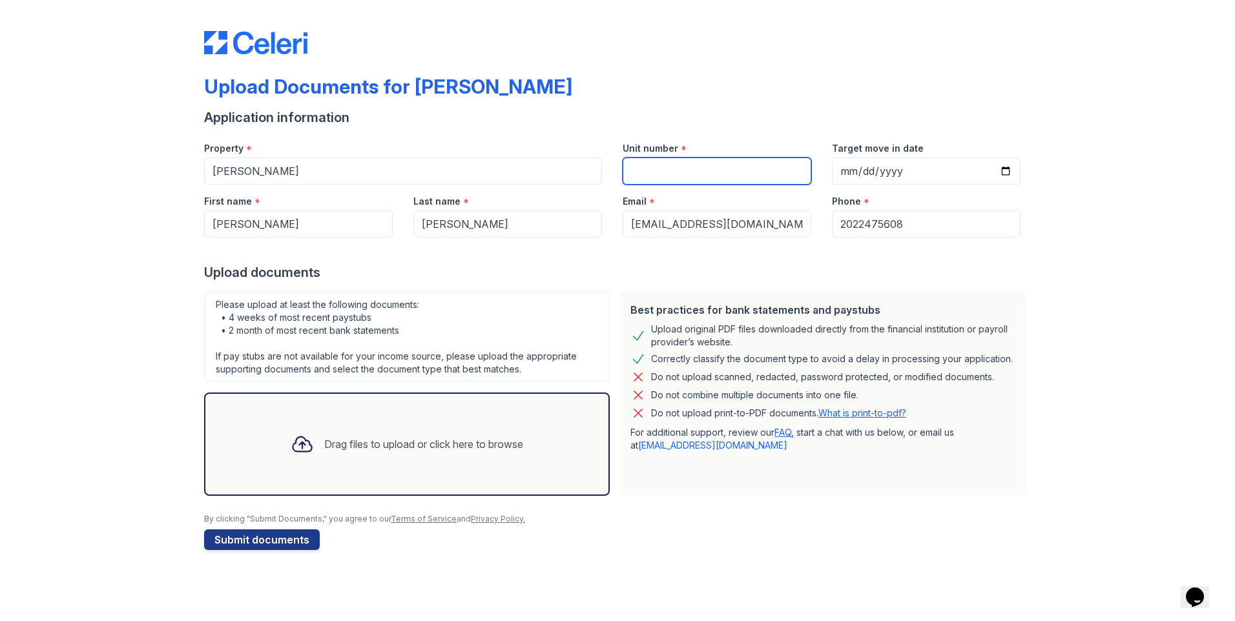
click at [665, 173] on input "Unit number" at bounding box center [717, 171] width 189 height 27
type input "0"
click at [382, 435] on div "Drag files to upload or click here to browse" at bounding box center [406, 444] width 253 height 44
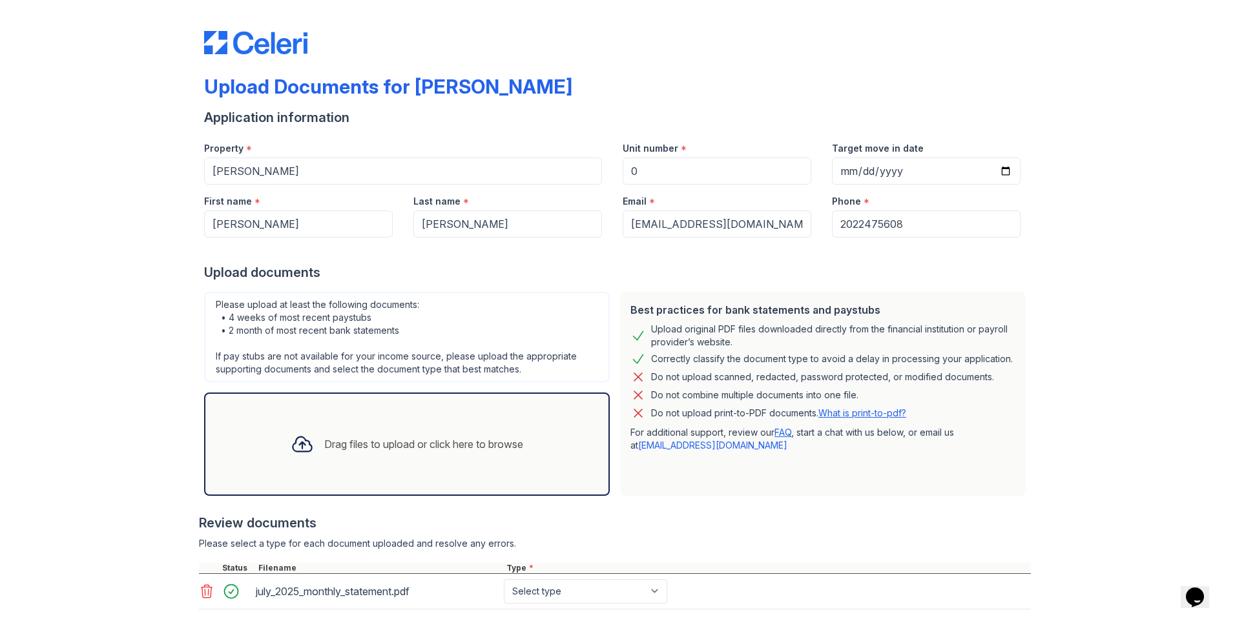
click at [280, 442] on div "Drag files to upload or click here to browse" at bounding box center [406, 444] width 253 height 44
click at [364, 453] on div "Drag files to upload or click here to browse" at bounding box center [406, 444] width 253 height 44
click at [344, 460] on div "Drag files to upload or click here to browse" at bounding box center [406, 444] width 253 height 44
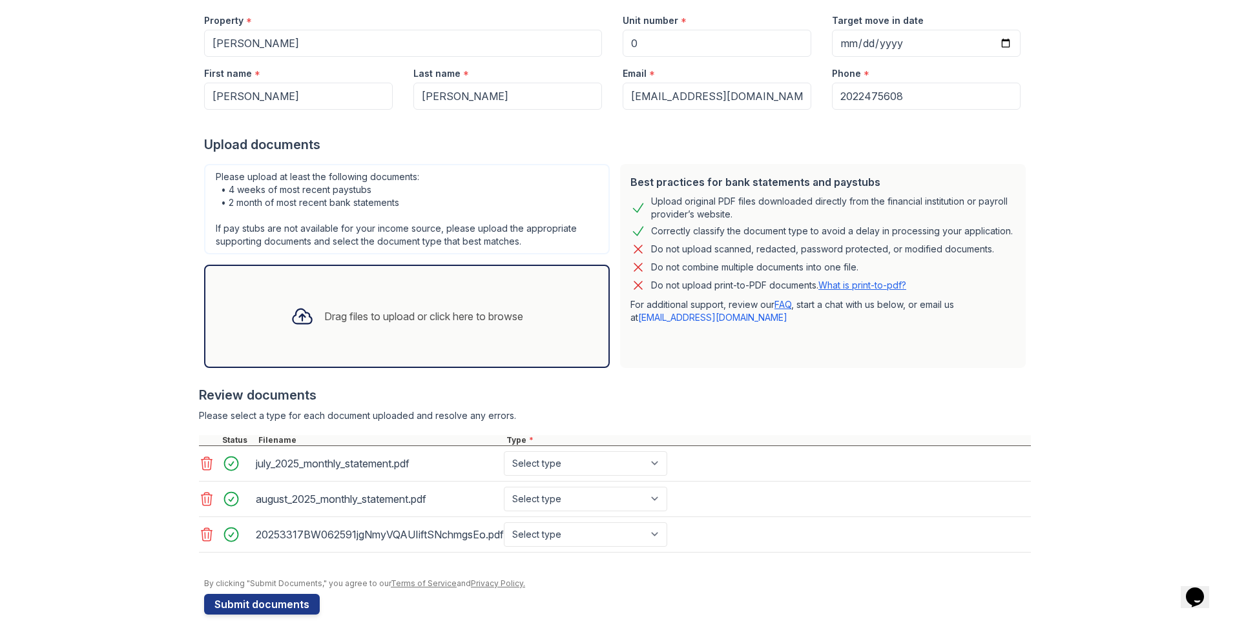
scroll to position [129, 0]
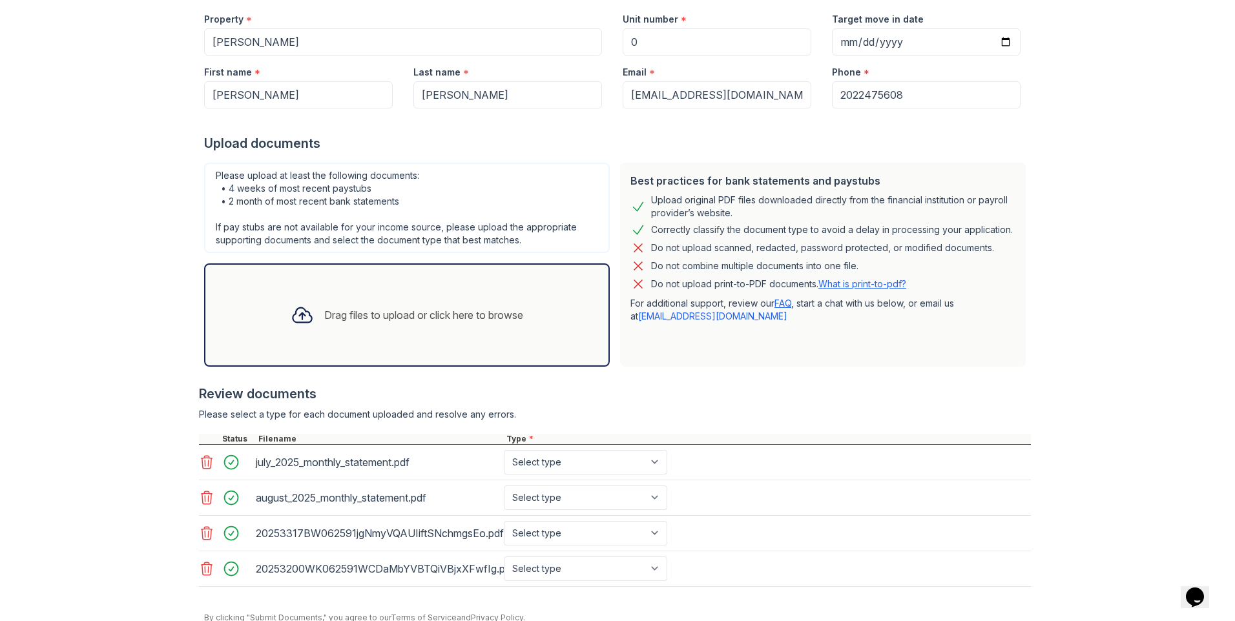
click at [305, 305] on div at bounding box center [302, 315] width 34 height 34
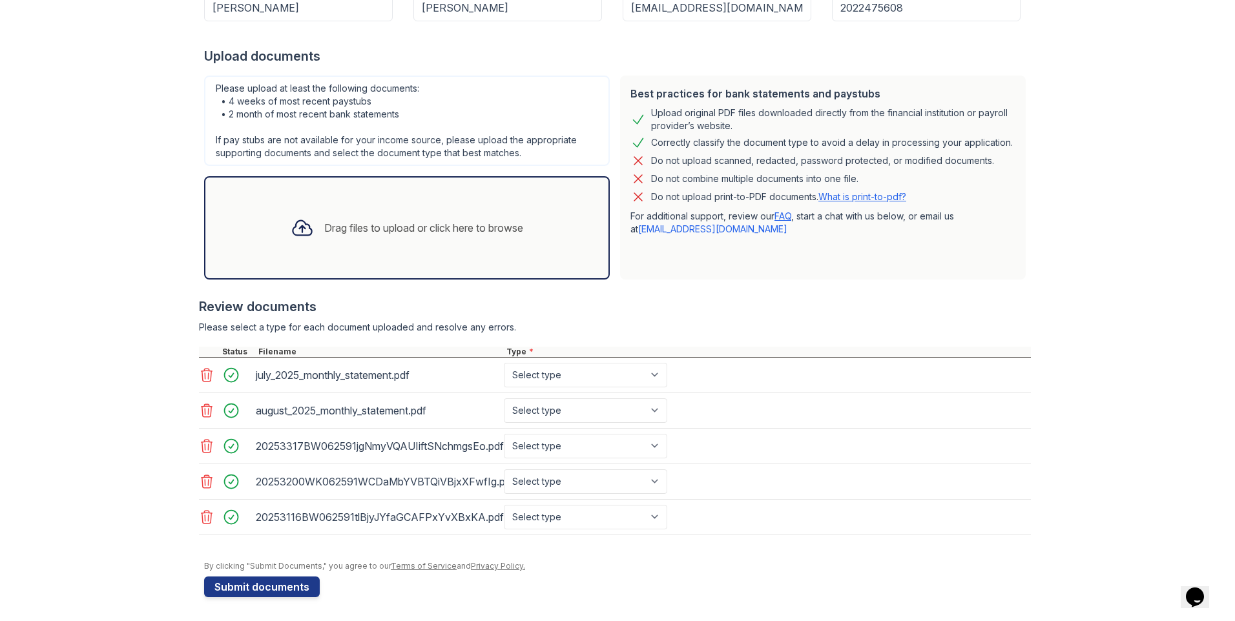
scroll to position [218, 0]
click at [329, 239] on div "Drag files to upload or click here to browse" at bounding box center [406, 226] width 253 height 44
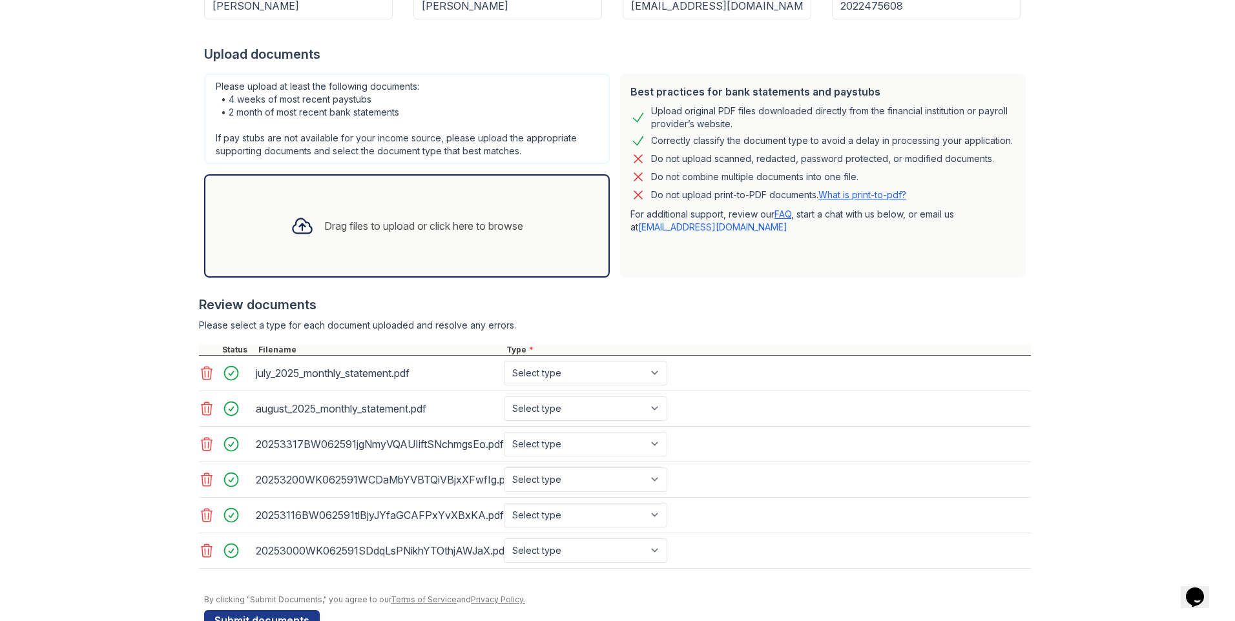
click at [350, 223] on div "Drag files to upload or click here to browse" at bounding box center [423, 225] width 199 height 15
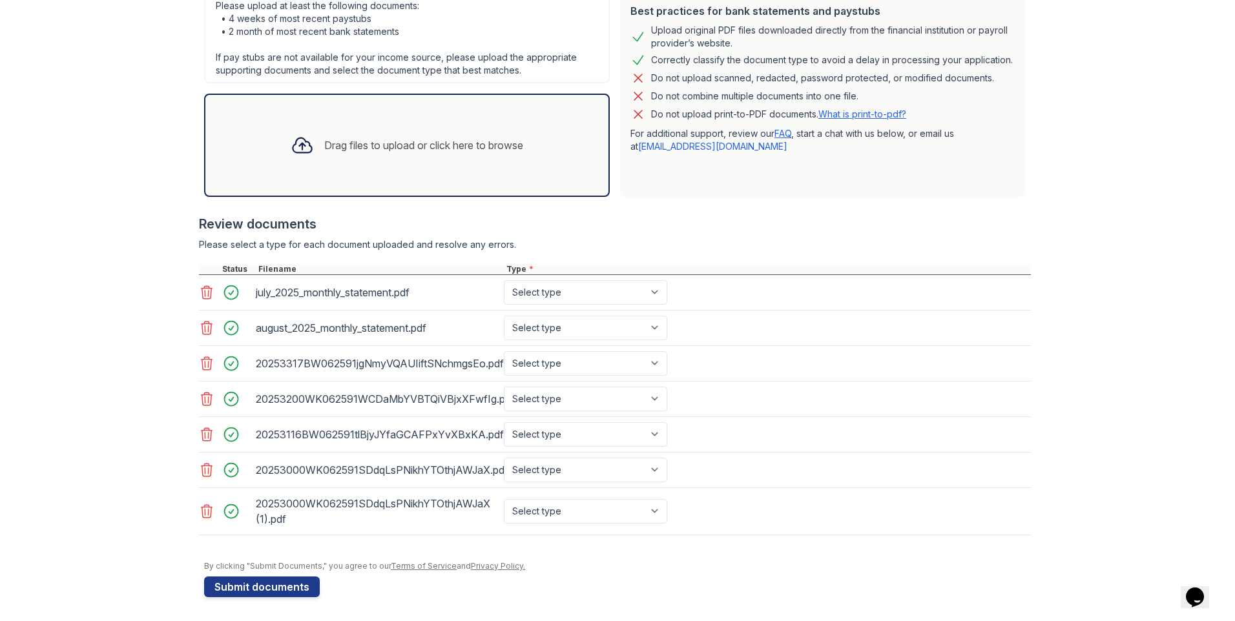
scroll to position [301, 0]
click at [632, 291] on select "Select type Paystub Bank Statement Offer Letter Tax Documents Benefit Award Let…" at bounding box center [585, 290] width 163 height 25
select select "bank_statement"
click at [504, 278] on select "Select type Paystub Bank Statement Offer Letter Tax Documents Benefit Award Let…" at bounding box center [585, 290] width 163 height 25
click at [623, 324] on select "Select type Paystub Bank Statement Offer Letter Tax Documents Benefit Award Let…" at bounding box center [585, 326] width 163 height 25
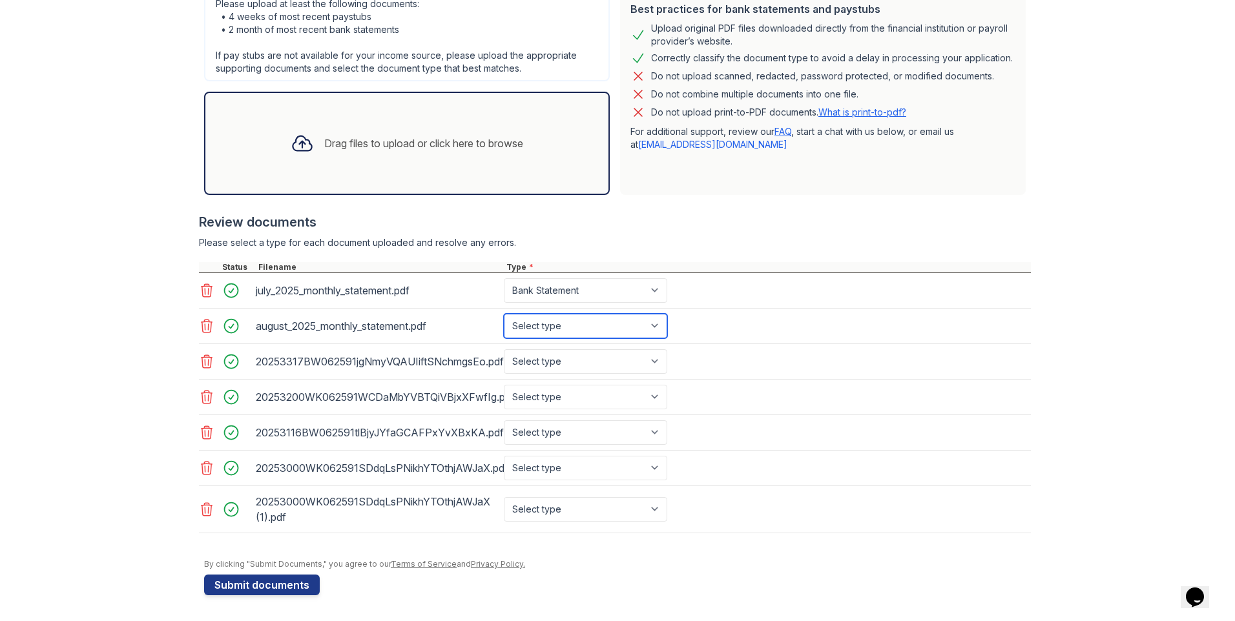
select select "bank_statement"
click at [504, 314] on select "Select type Paystub Bank Statement Offer Letter Tax Documents Benefit Award Let…" at bounding box center [585, 326] width 163 height 25
click at [621, 363] on select "Select type Paystub Bank Statement Offer Letter Tax Documents Benefit Award Let…" at bounding box center [585, 361] width 163 height 25
select select "paystub"
click at [504, 349] on select "Select type Paystub Bank Statement Offer Letter Tax Documents Benefit Award Let…" at bounding box center [585, 361] width 163 height 25
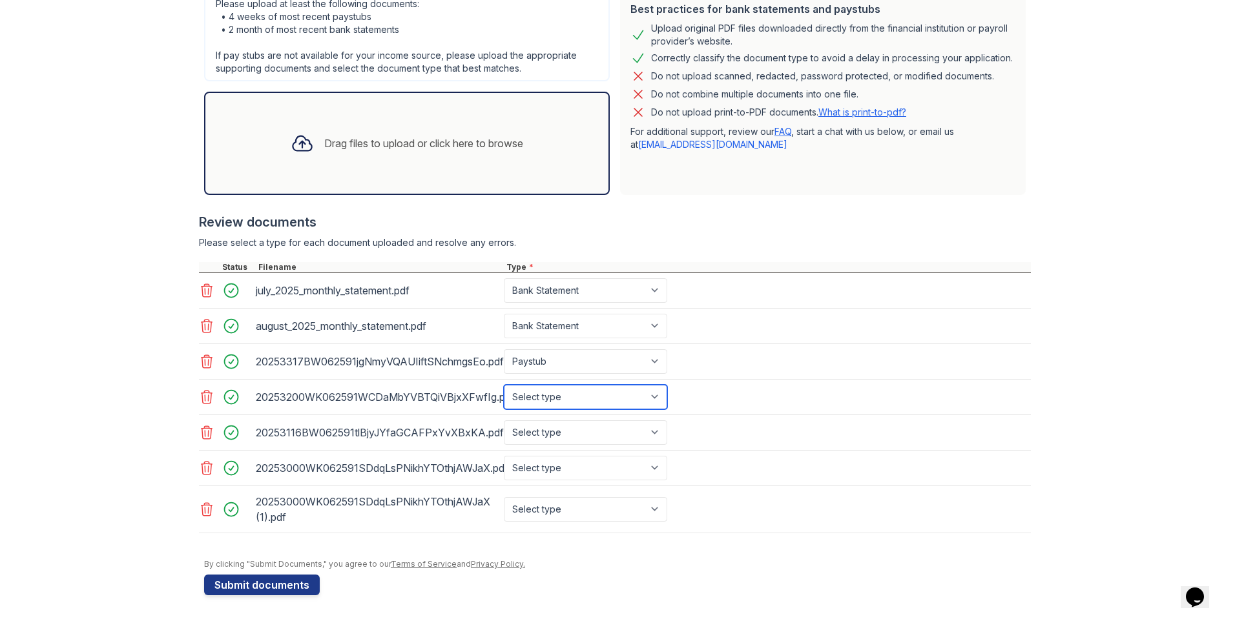
click at [585, 406] on select "Select type Paystub Bank Statement Offer Letter Tax Documents Benefit Award Let…" at bounding box center [585, 397] width 163 height 25
select select "paystub"
click at [504, 385] on select "Select type Paystub Bank Statement Offer Letter Tax Documents Benefit Award Let…" at bounding box center [585, 397] width 163 height 25
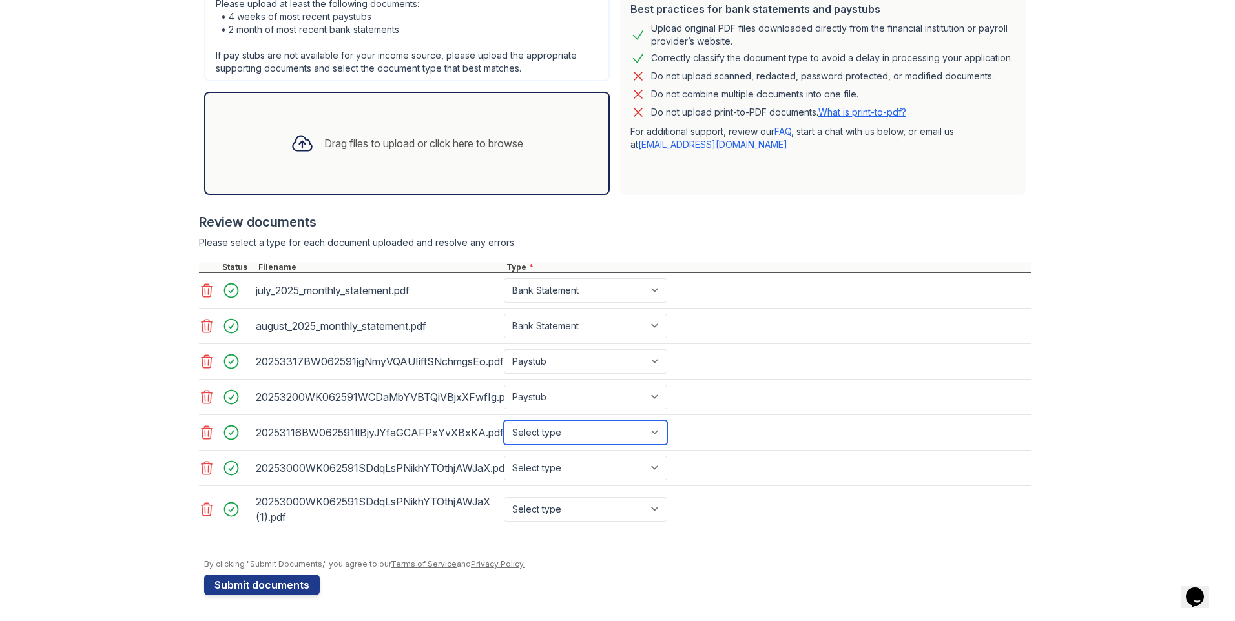
click at [578, 435] on select "Select type Paystub Bank Statement Offer Letter Tax Documents Benefit Award Let…" at bounding box center [585, 432] width 163 height 25
select select "paystub"
click at [504, 420] on select "Select type Paystub Bank Statement Offer Letter Tax Documents Benefit Award Let…" at bounding box center [585, 432] width 163 height 25
click at [559, 472] on select "Select type Paystub Bank Statement Offer Letter Tax Documents Benefit Award Let…" at bounding box center [585, 468] width 163 height 25
select select "paystub"
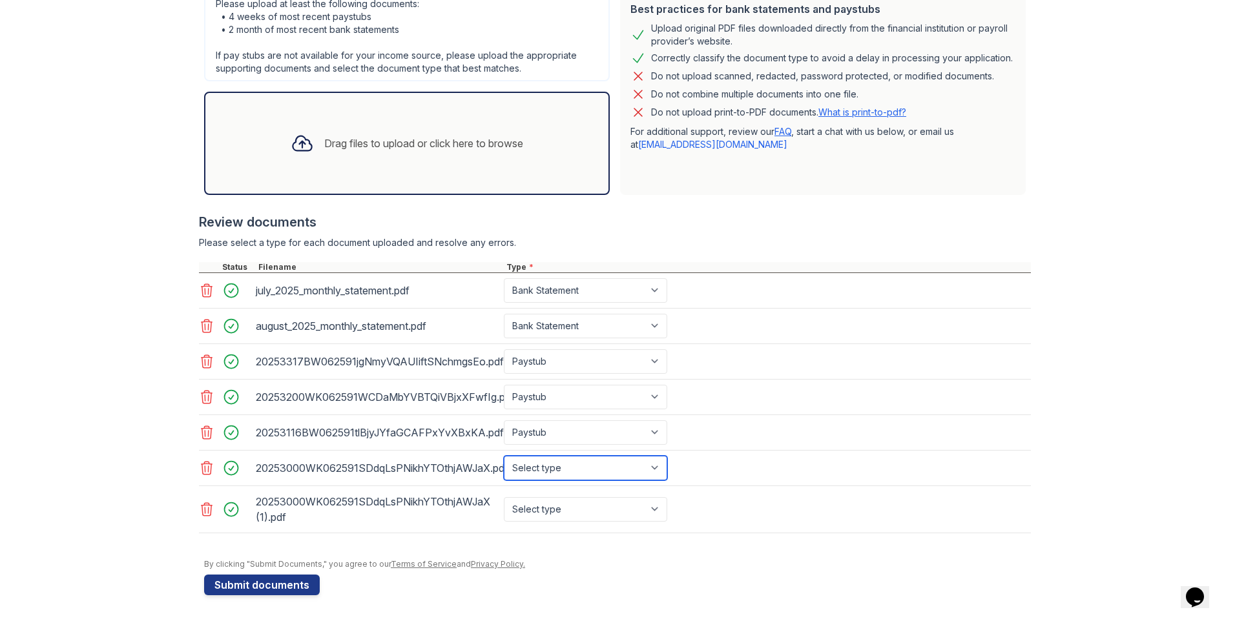
click at [504, 456] on select "Select type Paystub Bank Statement Offer Letter Tax Documents Benefit Award Let…" at bounding box center [585, 468] width 163 height 25
click at [551, 507] on select "Select type Paystub Bank Statement Offer Letter Tax Documents Benefit Award Let…" at bounding box center [585, 509] width 163 height 25
select select "paystub"
click at [504, 497] on select "Select type Paystub Bank Statement Offer Letter Tax Documents Benefit Award Let…" at bounding box center [585, 509] width 163 height 25
click at [278, 597] on div "Upload Documents for Cameron Pointe Application information Property * Cameron …" at bounding box center [617, 152] width 827 height 896
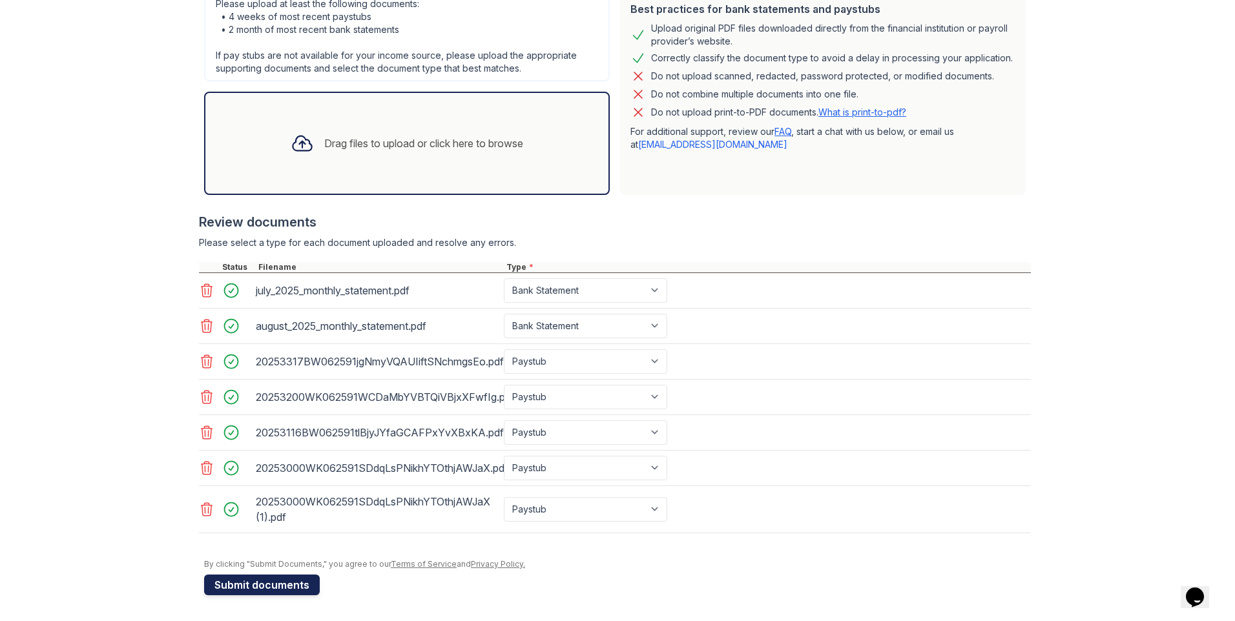
click at [276, 587] on button "Submit documents" at bounding box center [262, 585] width 116 height 21
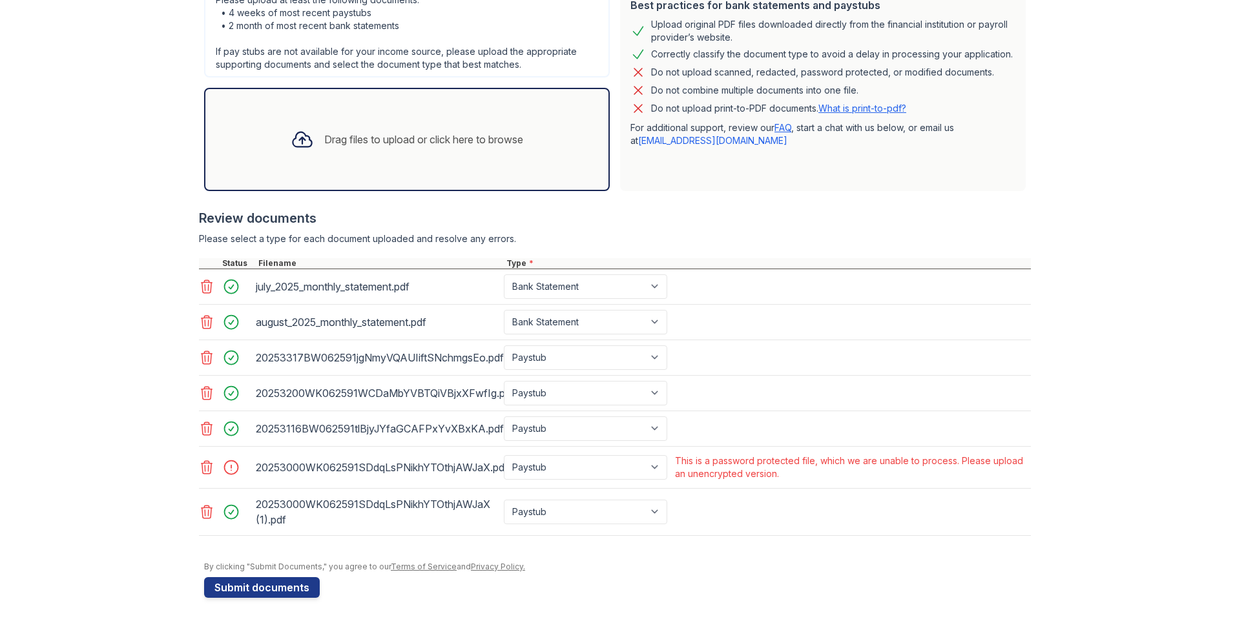
scroll to position [344, 0]
click at [199, 469] on icon at bounding box center [206, 464] width 15 height 15
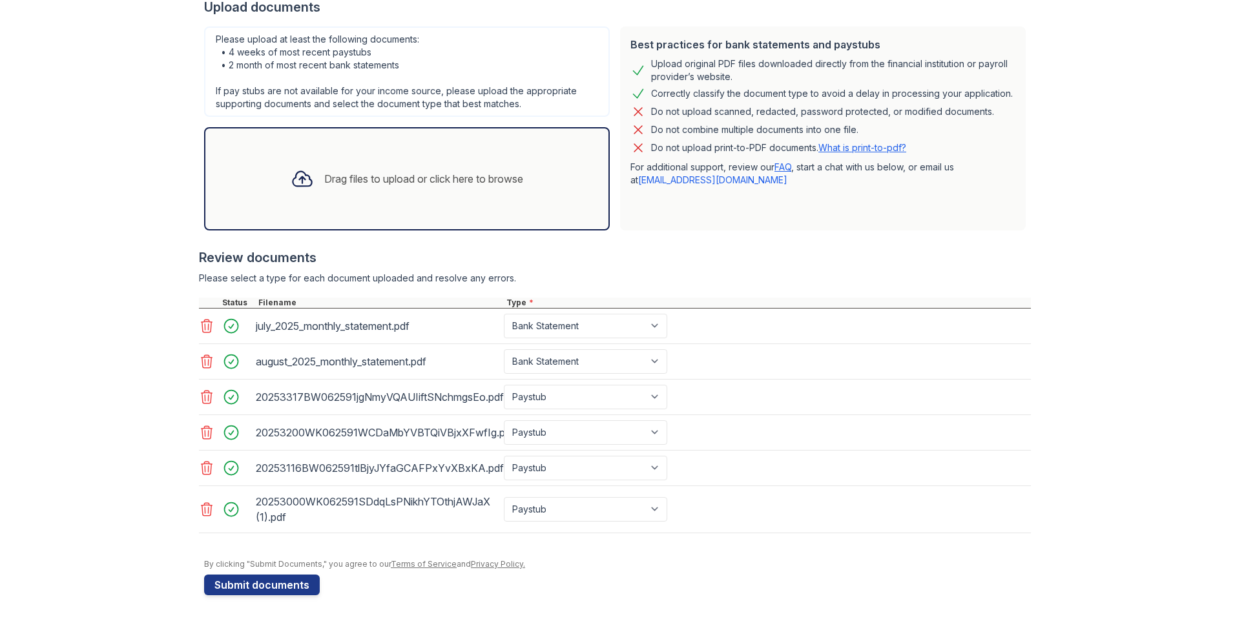
scroll to position [302, 0]
click at [242, 591] on button "Submit documents" at bounding box center [262, 585] width 116 height 21
